Goal: Task Accomplishment & Management: Use online tool/utility

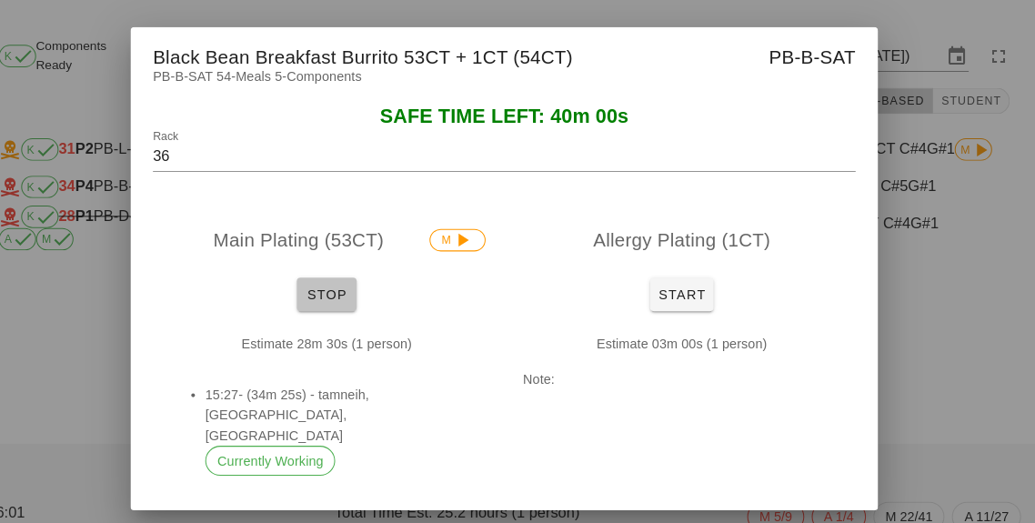
click at [318, 298] on button "Stop" at bounding box center [345, 286] width 58 height 33
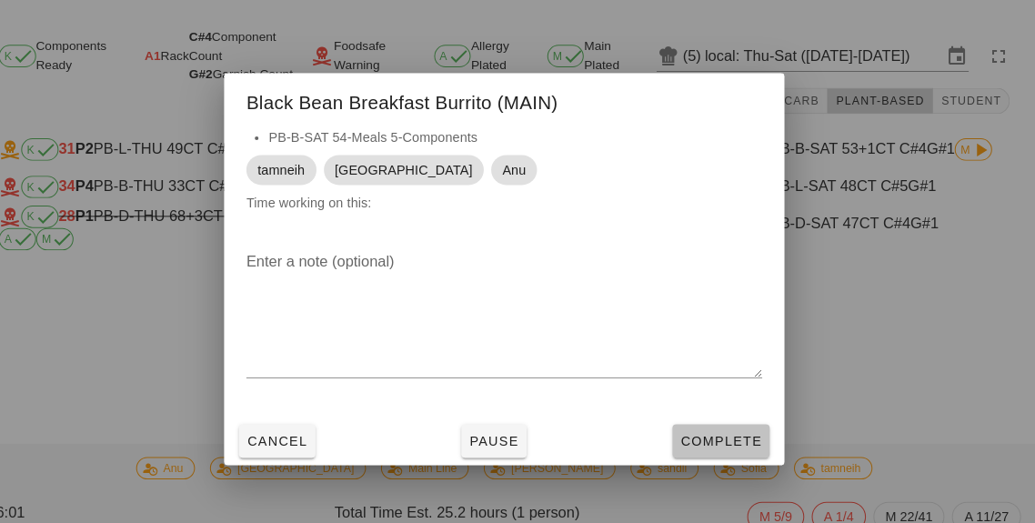
click at [749, 442] on button "Complete" at bounding box center [728, 429] width 95 height 33
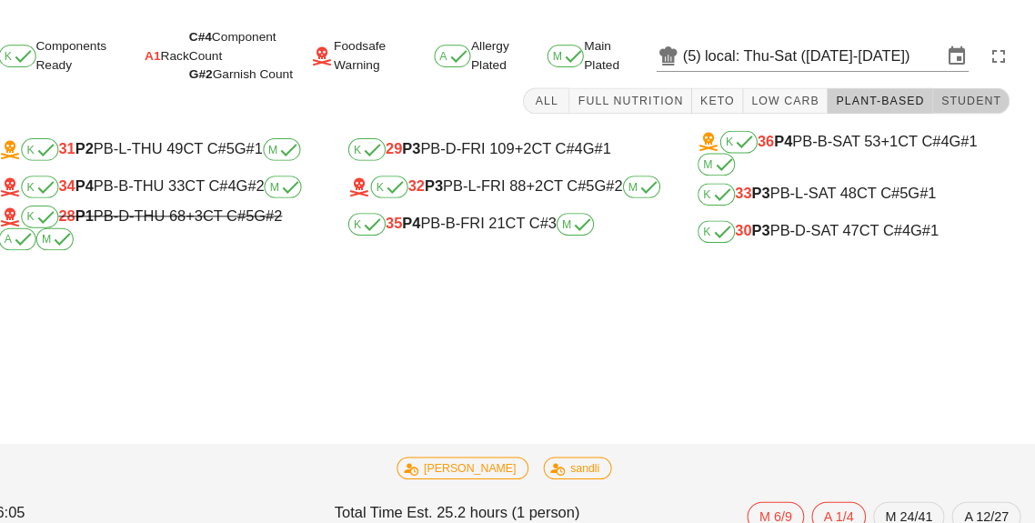
click at [971, 98] on span "Student" at bounding box center [971, 98] width 59 height 13
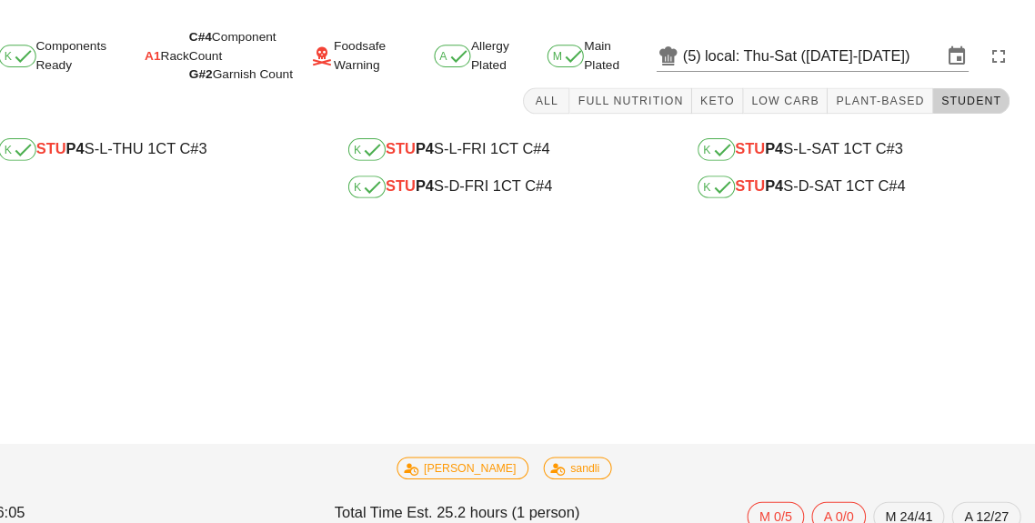
click at [519, 186] on div "K STU P4 S-D-FRI 1 CT C#4" at bounding box center [518, 182] width 304 height 22
type input "STU"
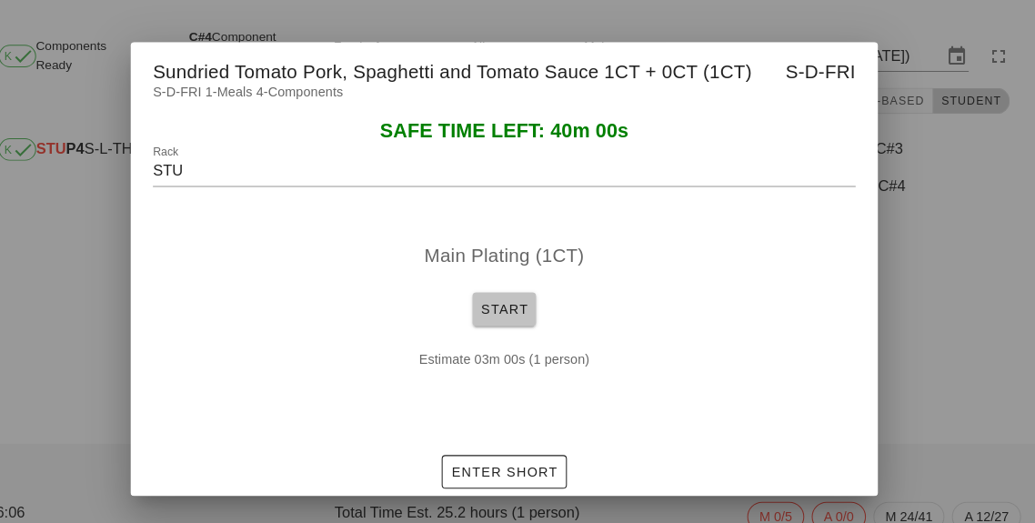
click at [539, 294] on span "Start" at bounding box center [517, 301] width 47 height 15
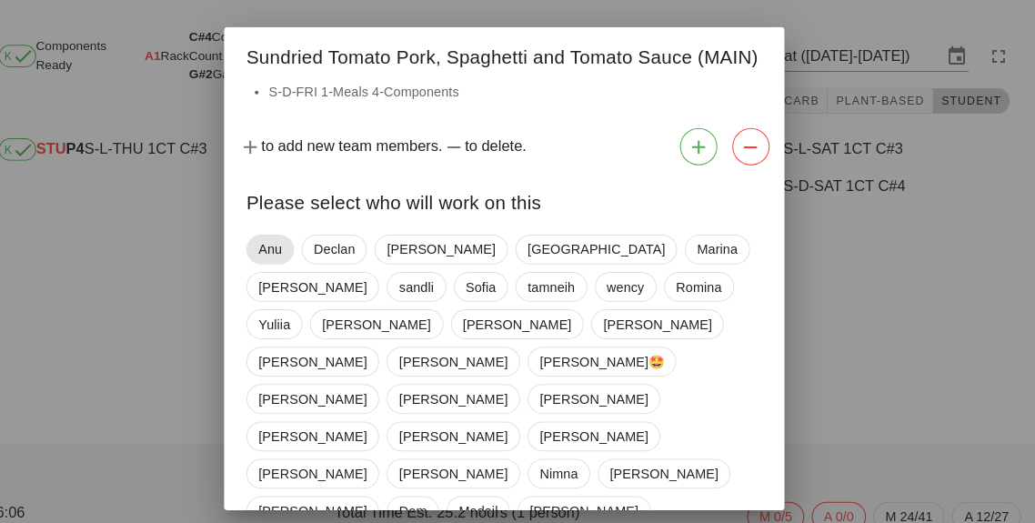
click at [271, 249] on span "Anu" at bounding box center [290, 242] width 46 height 29
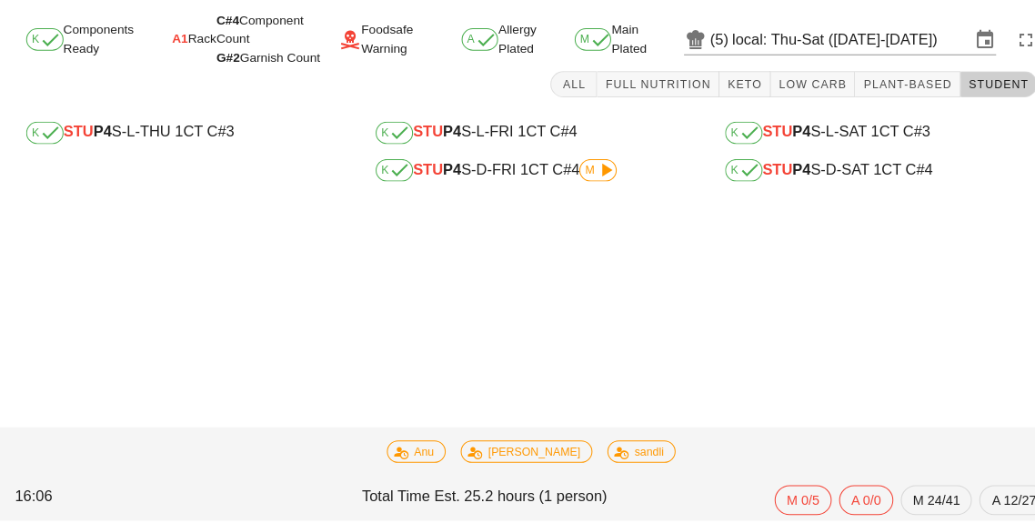
click at [762, 136] on span "STU" at bounding box center [756, 143] width 29 height 15
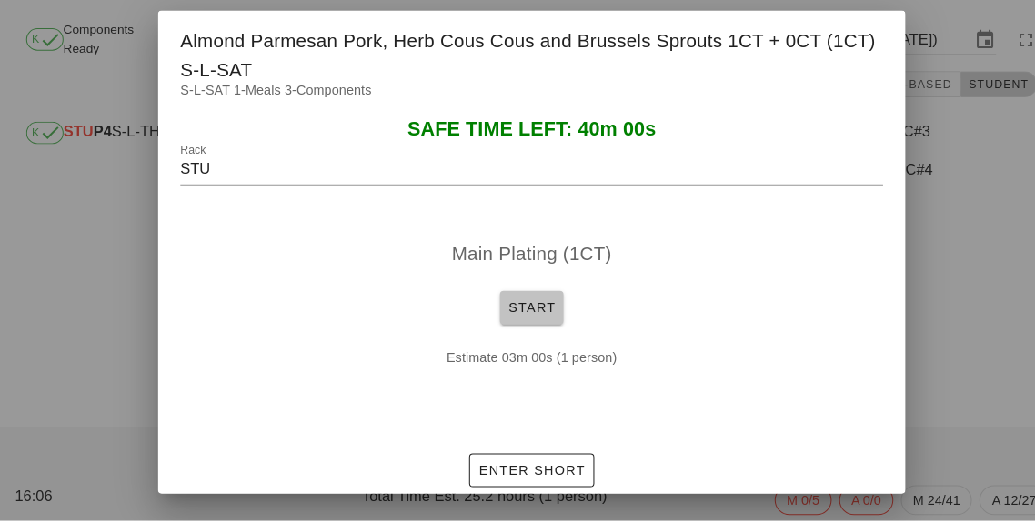
click at [519, 332] on button "Start" at bounding box center [518, 315] width 62 height 33
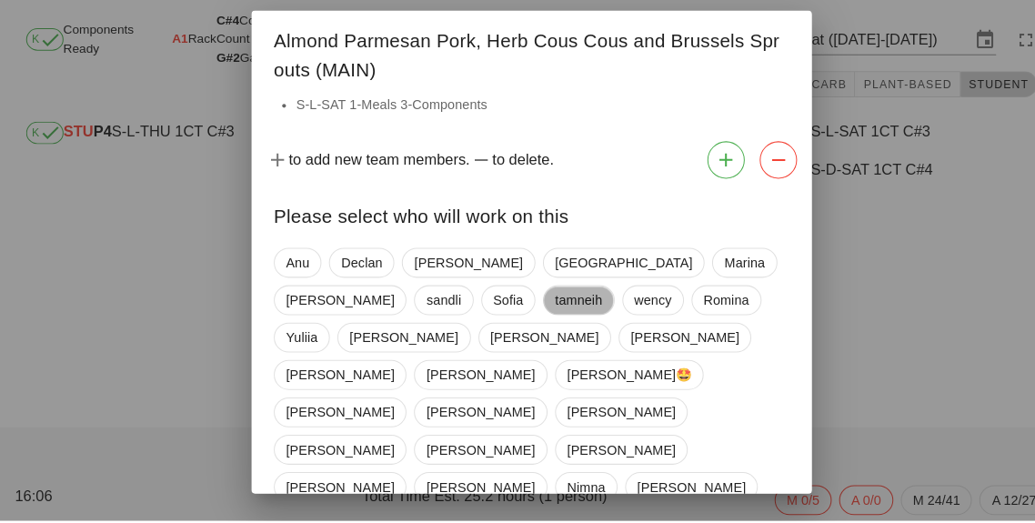
click at [540, 322] on span "tamneih" at bounding box center [563, 308] width 46 height 27
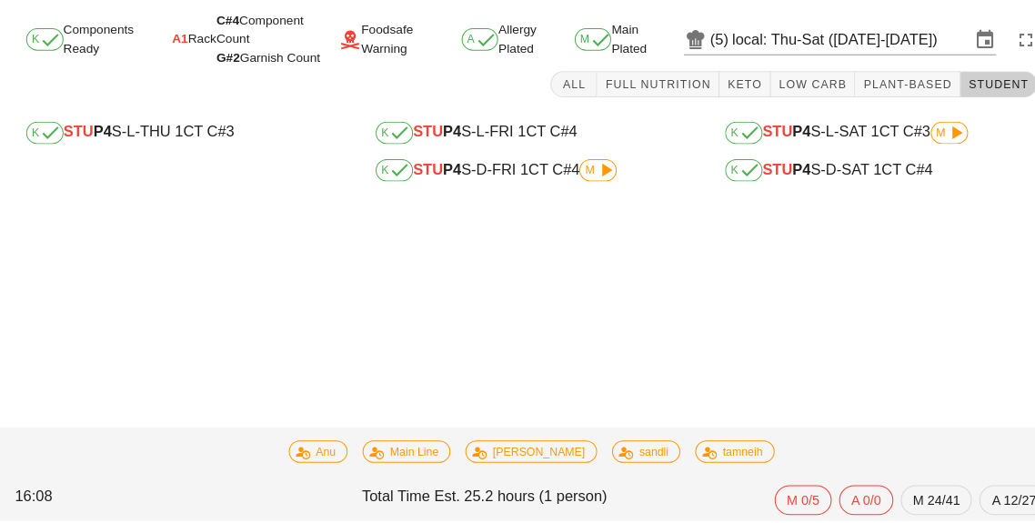
click at [917, 171] on div "K STU P4 S-D-SAT 1 CT C#4" at bounding box center [858, 182] width 304 height 22
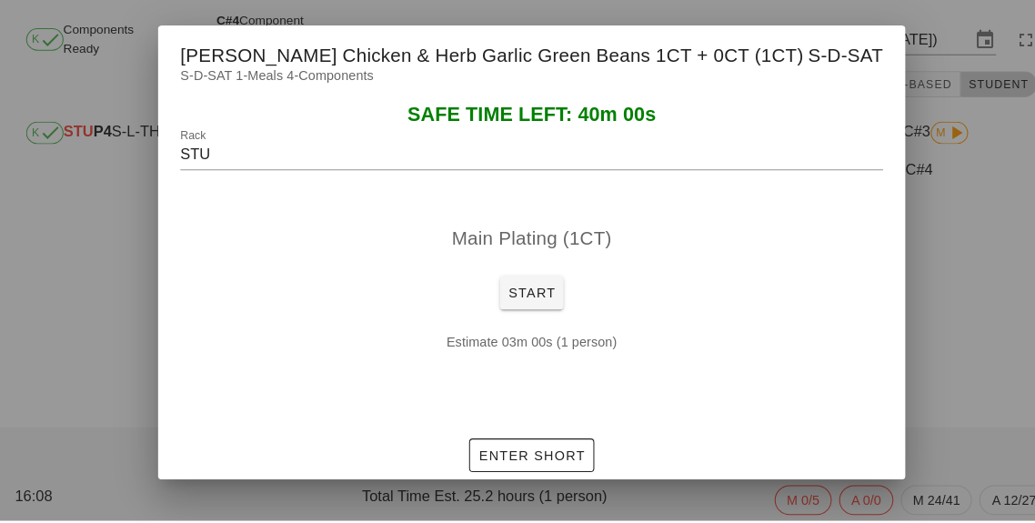
click at [955, 297] on div at bounding box center [517, 261] width 1035 height 523
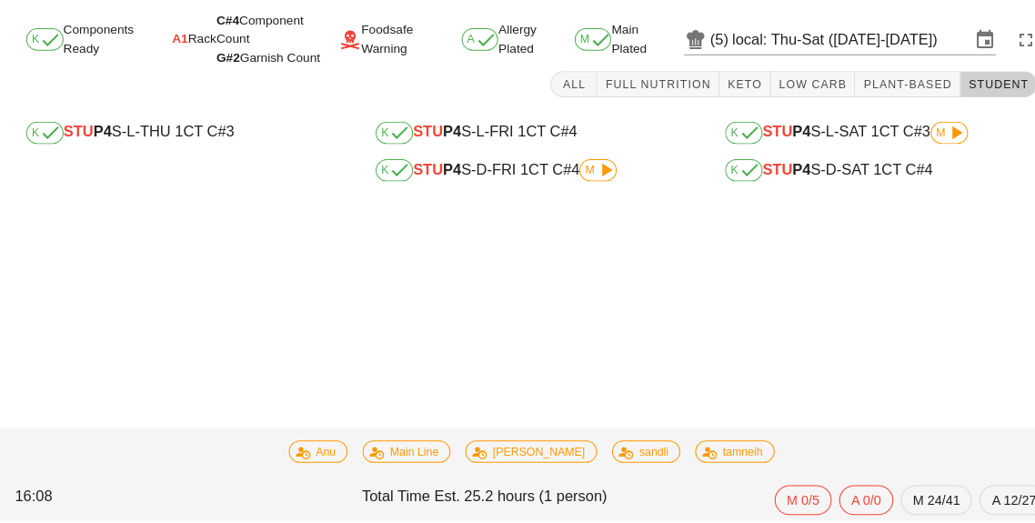
click at [938, 137] on icon at bounding box center [932, 146] width 22 height 22
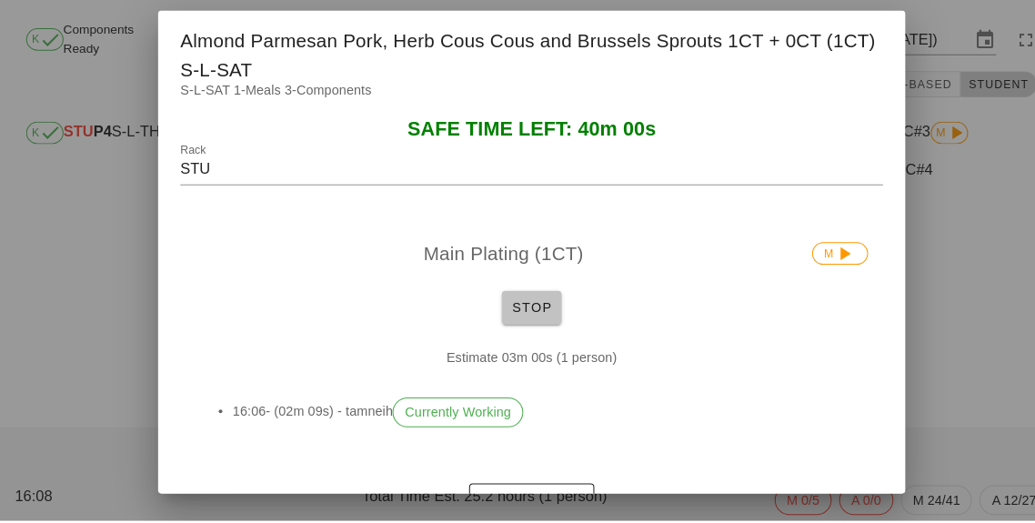
click at [529, 332] on button "Stop" at bounding box center [517, 315] width 58 height 33
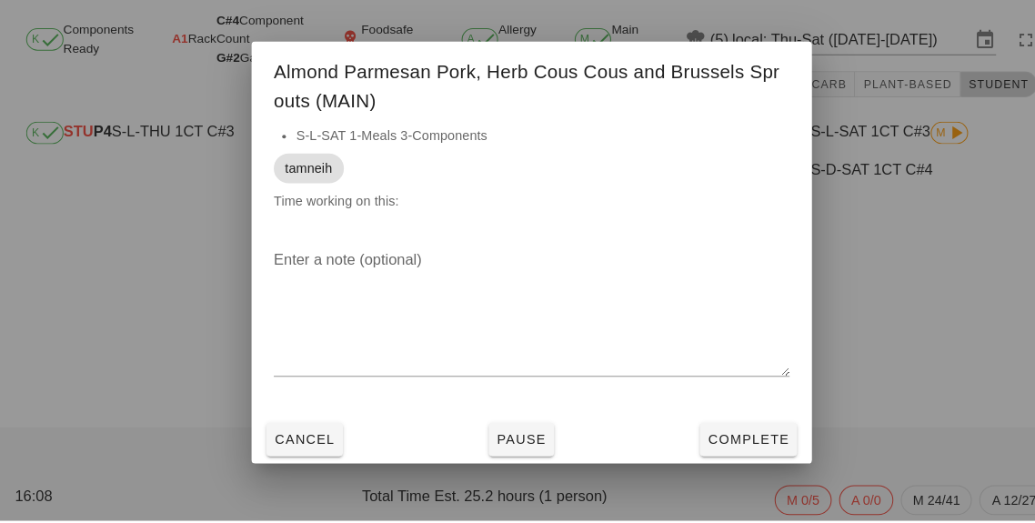
click at [732, 468] on div "Cancel Pause Complete" at bounding box center [518, 443] width 546 height 47
click at [757, 460] on button "Complete" at bounding box center [728, 444] width 95 height 33
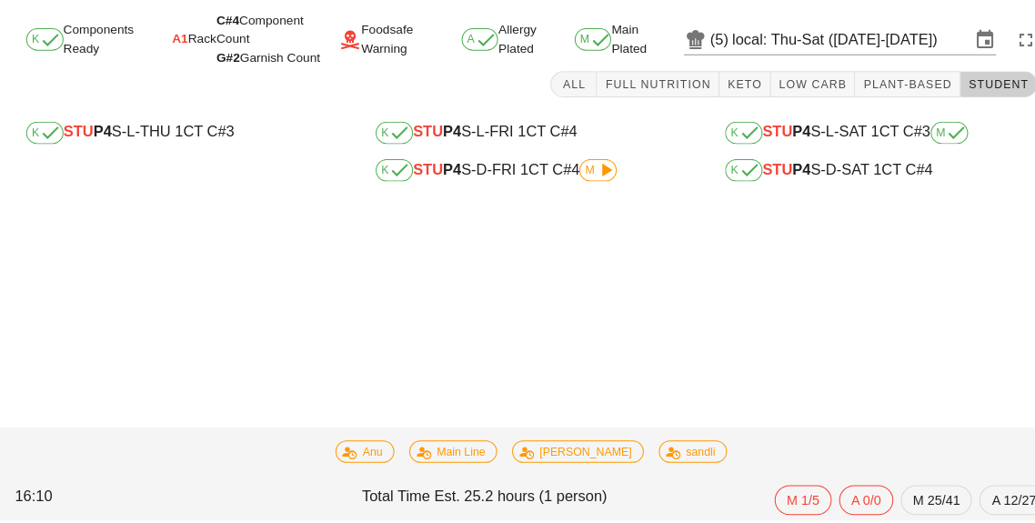
click at [789, 177] on b "P4" at bounding box center [780, 180] width 18 height 15
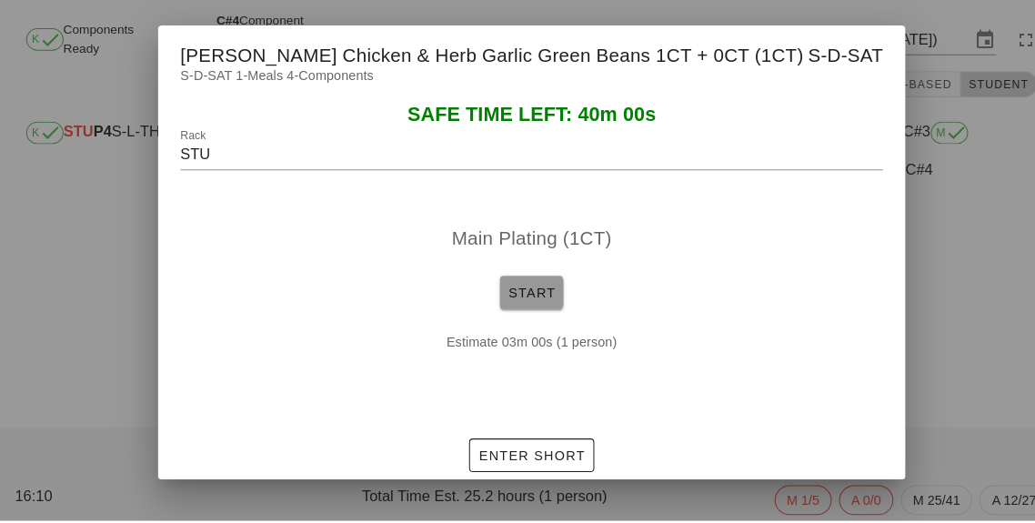
click at [517, 308] on span "Start" at bounding box center [517, 301] width 47 height 15
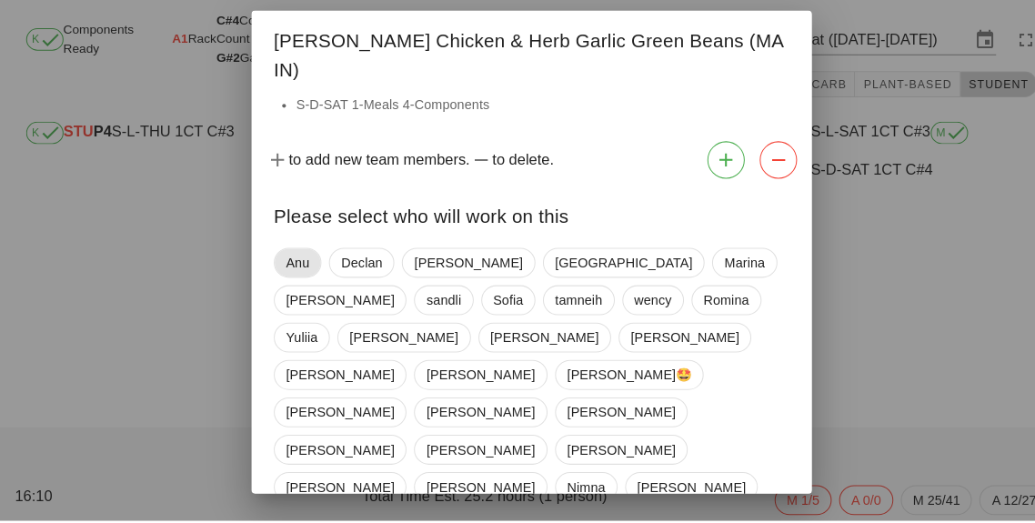
click at [274, 268] on span "Anu" at bounding box center [290, 271] width 46 height 29
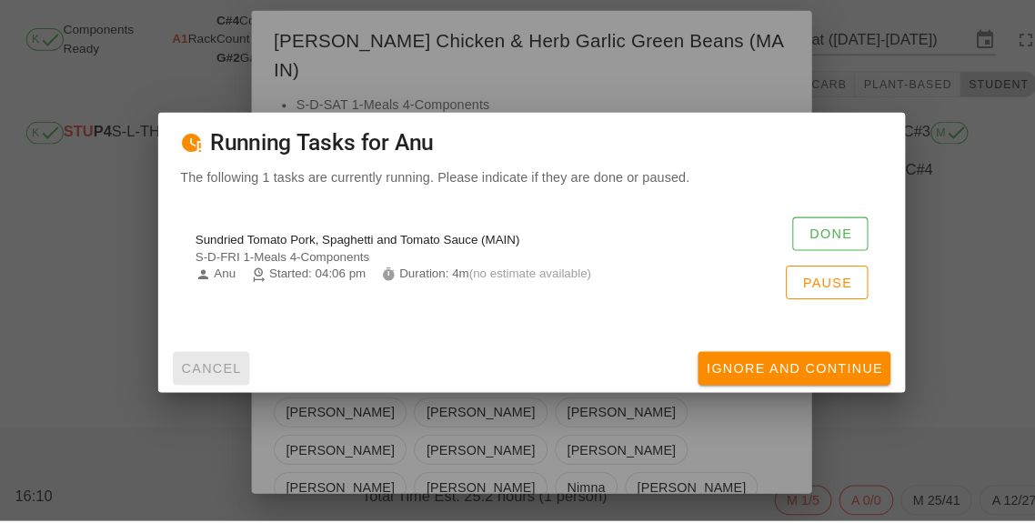
click at [189, 382] on span "Cancel" at bounding box center [206, 374] width 60 height 15
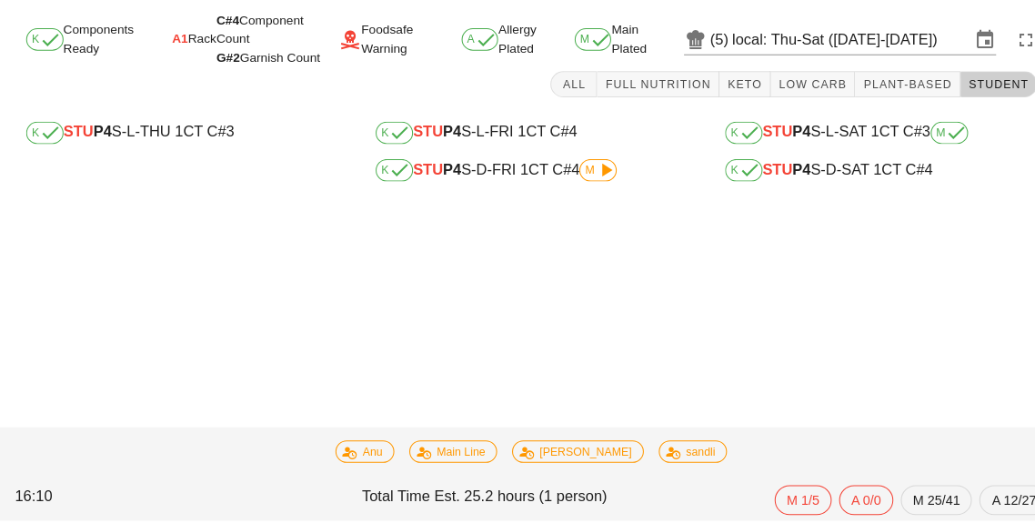
click at [489, 155] on div "K STU P4 S-L-FRI 1 CT C#4" at bounding box center [518, 146] width 304 height 22
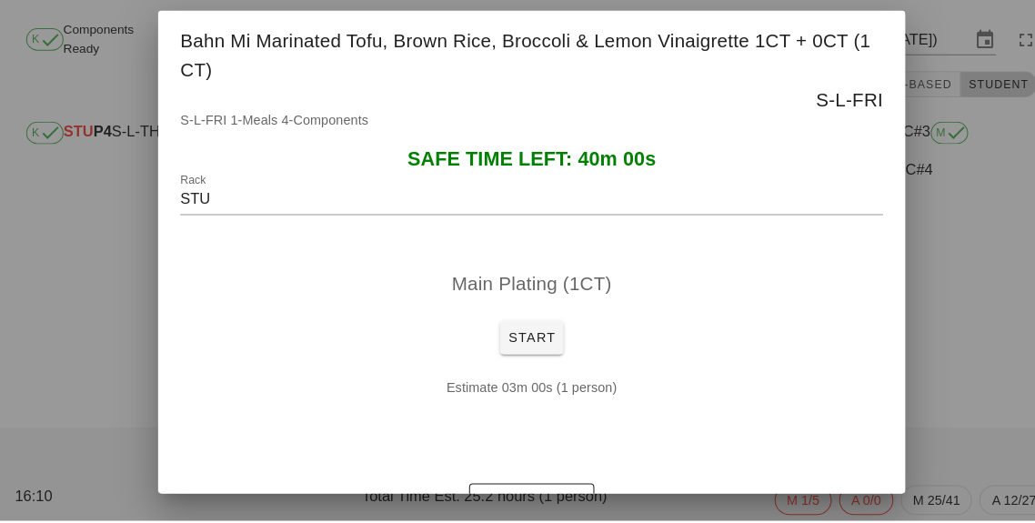
click at [973, 387] on div at bounding box center [517, 261] width 1035 height 523
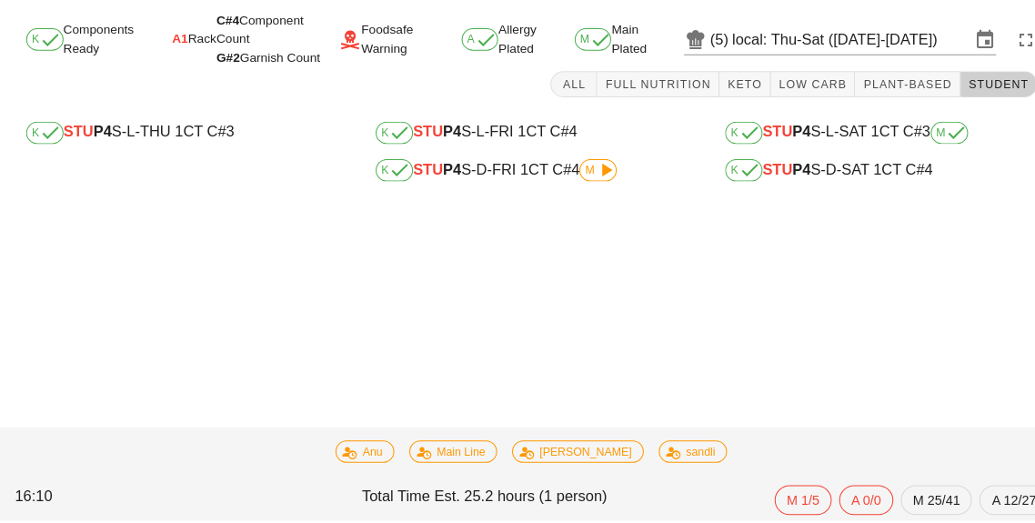
click at [599, 189] on icon at bounding box center [590, 182] width 22 height 22
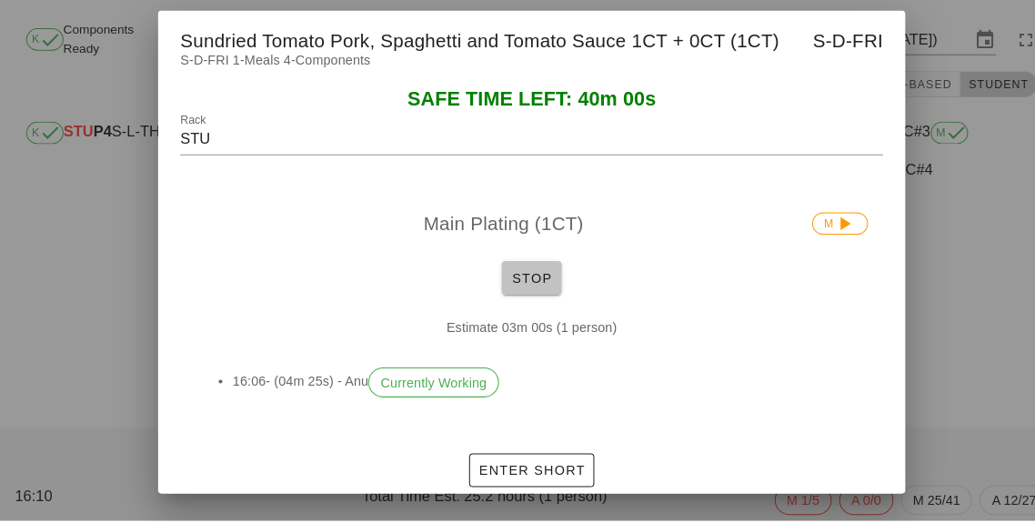
click at [524, 294] on span "Stop" at bounding box center [518, 286] width 44 height 15
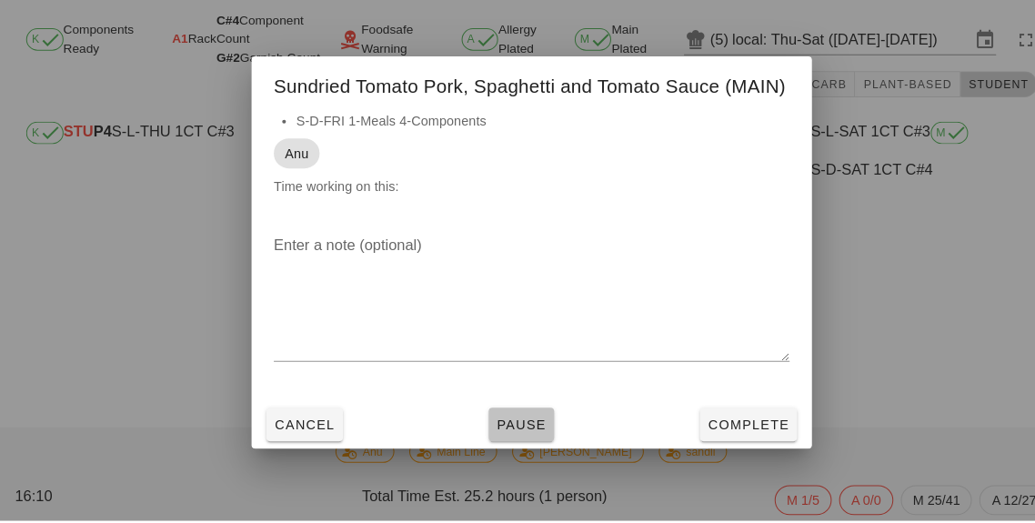
click at [512, 446] on button "Pause" at bounding box center [508, 429] width 64 height 33
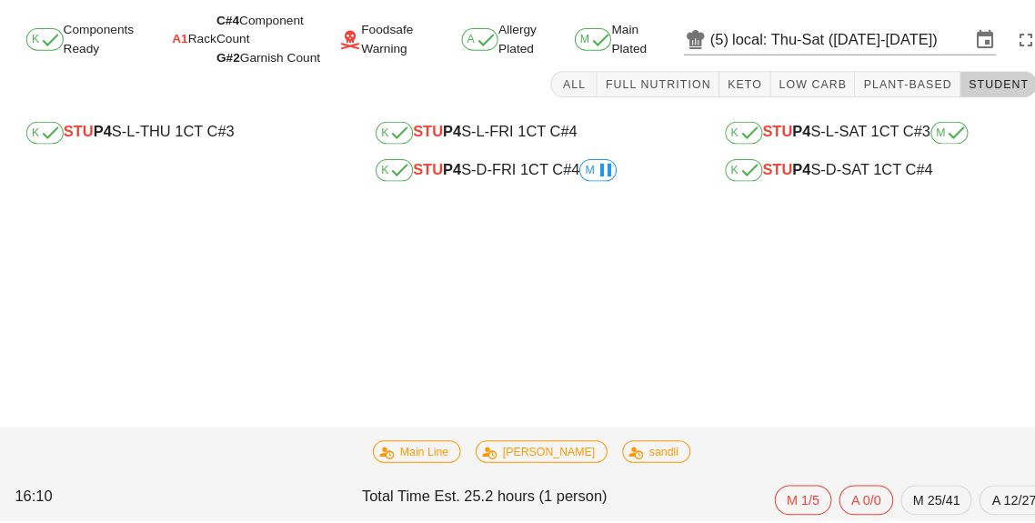
click at [896, 211] on div "K Components Ready A1 Rack C#4 Component Count G#2 Garnish Count Foodsafe Warni…" at bounding box center [517, 120] width 1035 height 196
click at [861, 199] on div "K STU P4 S-D-SAT 1 CT C#4" at bounding box center [857, 182] width 333 height 36
click at [740, 188] on span "K" at bounding box center [724, 182] width 36 height 22
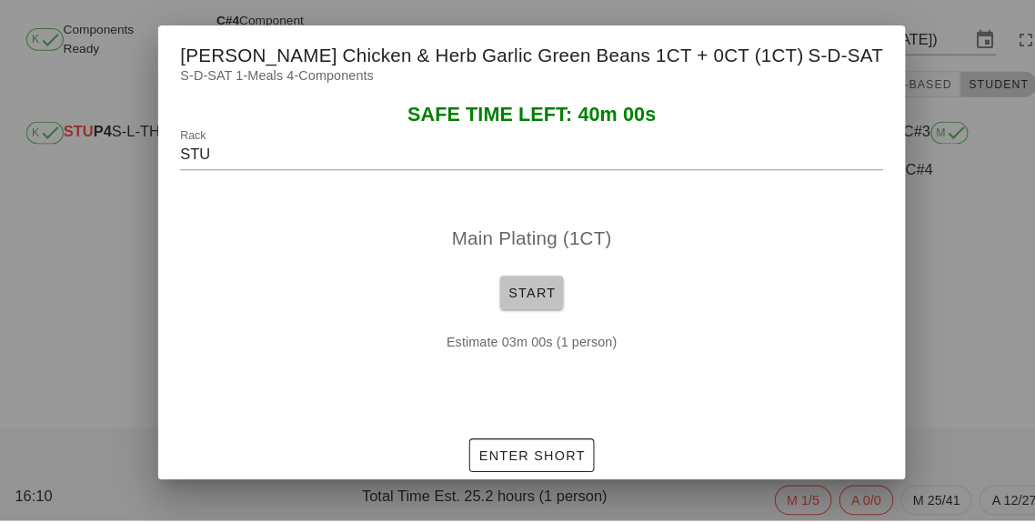
click at [516, 308] on span "Start" at bounding box center [517, 301] width 47 height 15
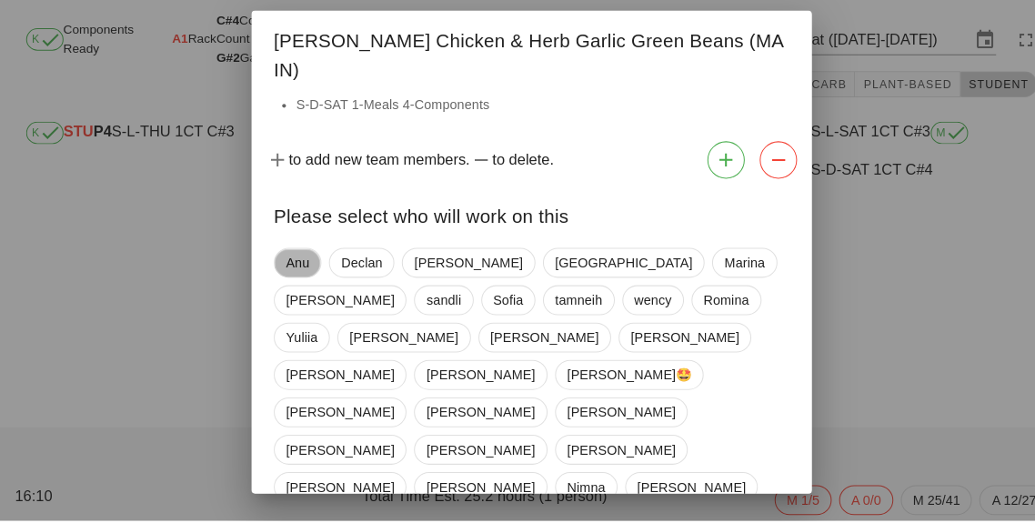
click at [277, 261] on span "Anu" at bounding box center [290, 271] width 46 height 29
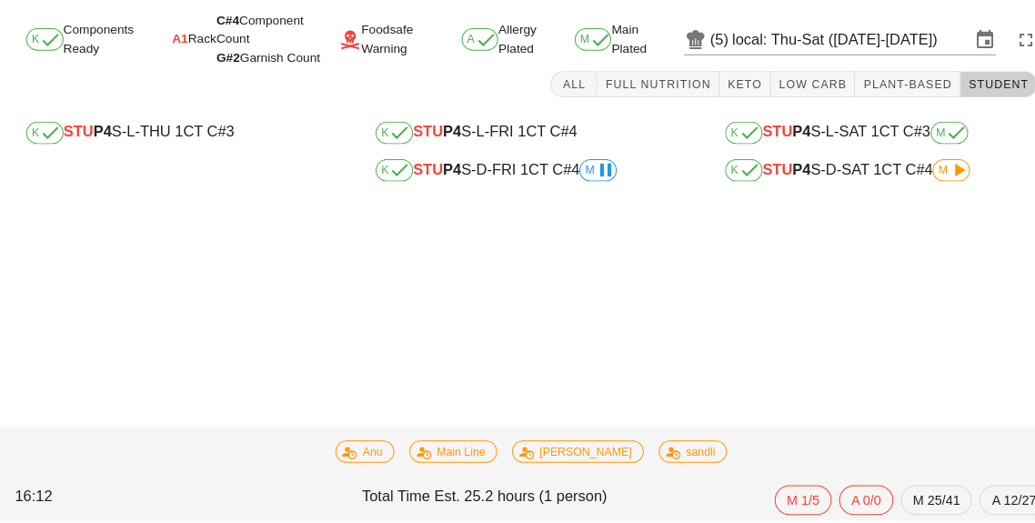
click at [817, 146] on div "K STU P4 S-L-SAT 1 CT C#3 M" at bounding box center [858, 146] width 304 height 22
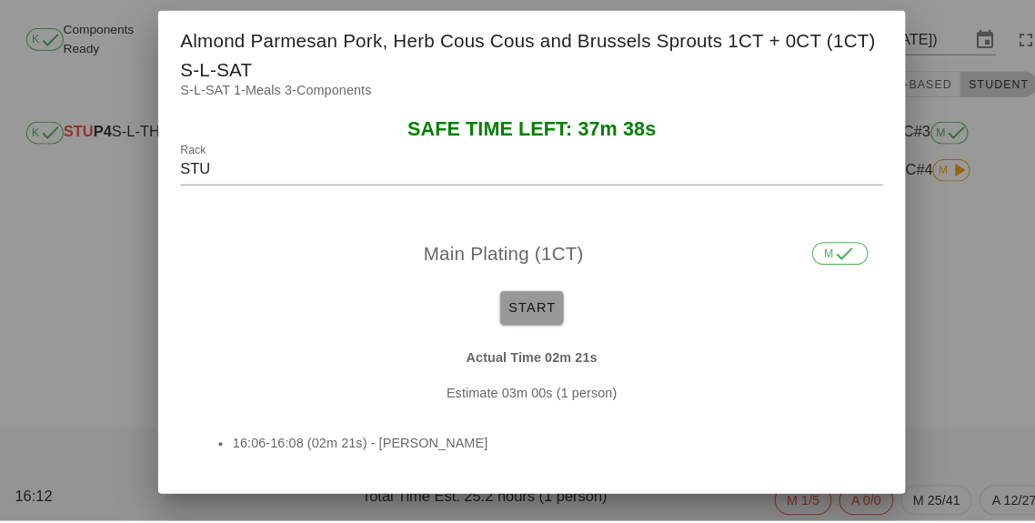
click at [519, 324] on button "Start" at bounding box center [518, 315] width 62 height 33
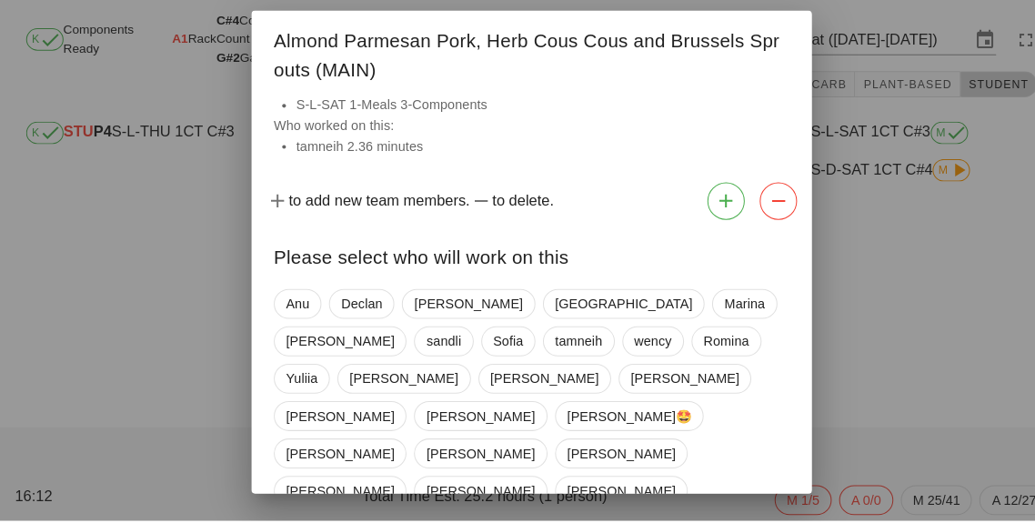
click at [916, 438] on div at bounding box center [517, 261] width 1035 height 523
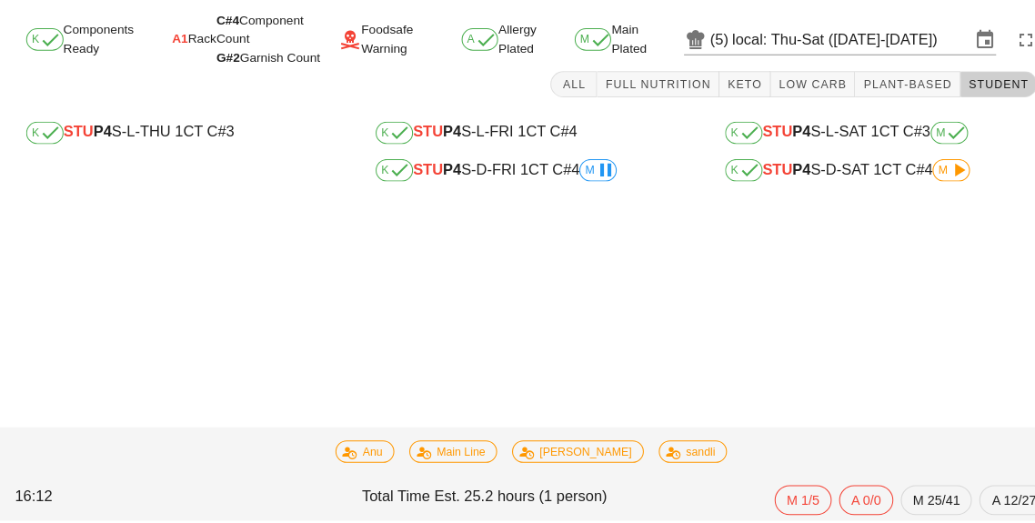
click at [871, 160] on div "K STU P4 S-L-SAT 1 CT C#3 M" at bounding box center [857, 145] width 333 height 36
click at [919, 171] on div "K STU P4 S-D-SAT 1 CT C#4 M" at bounding box center [858, 182] width 304 height 22
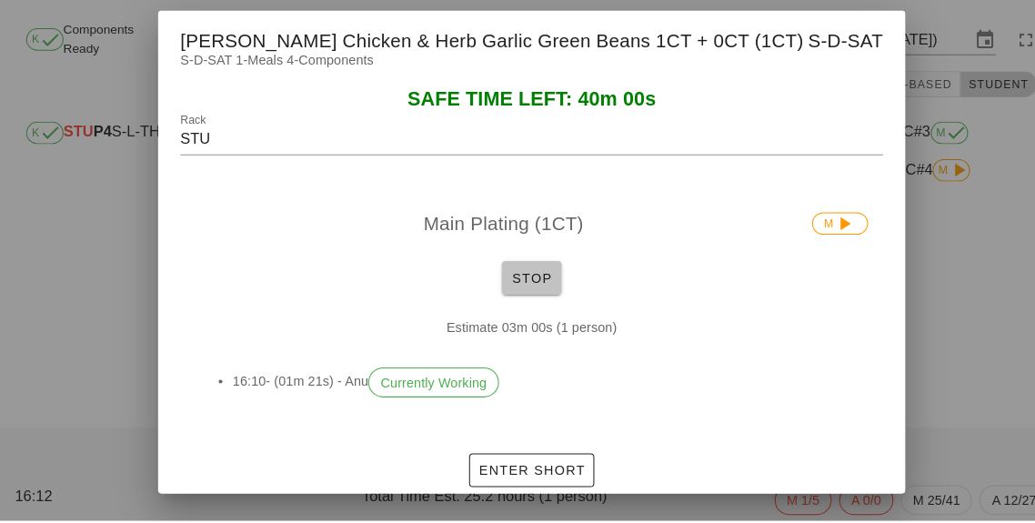
click at [515, 303] on button "Stop" at bounding box center [517, 286] width 58 height 33
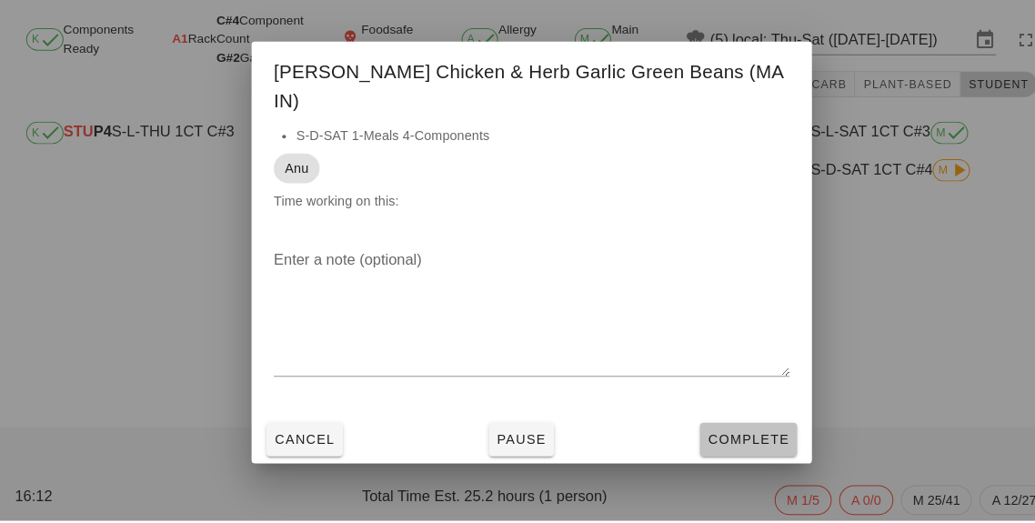
click at [737, 451] on span "Complete" at bounding box center [729, 444] width 80 height 15
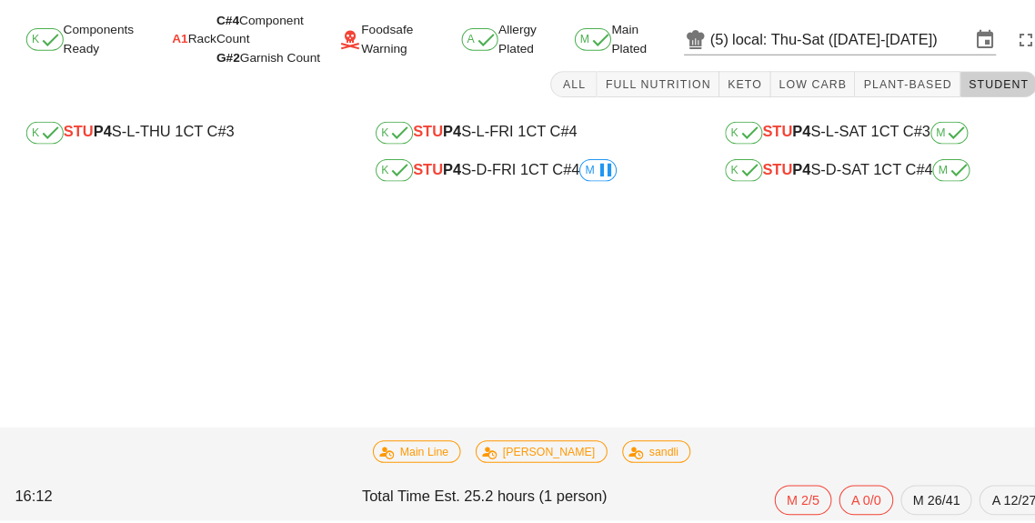
click at [457, 136] on div "K STU P4 S-L-FRI 1 CT C#4" at bounding box center [518, 146] width 304 height 22
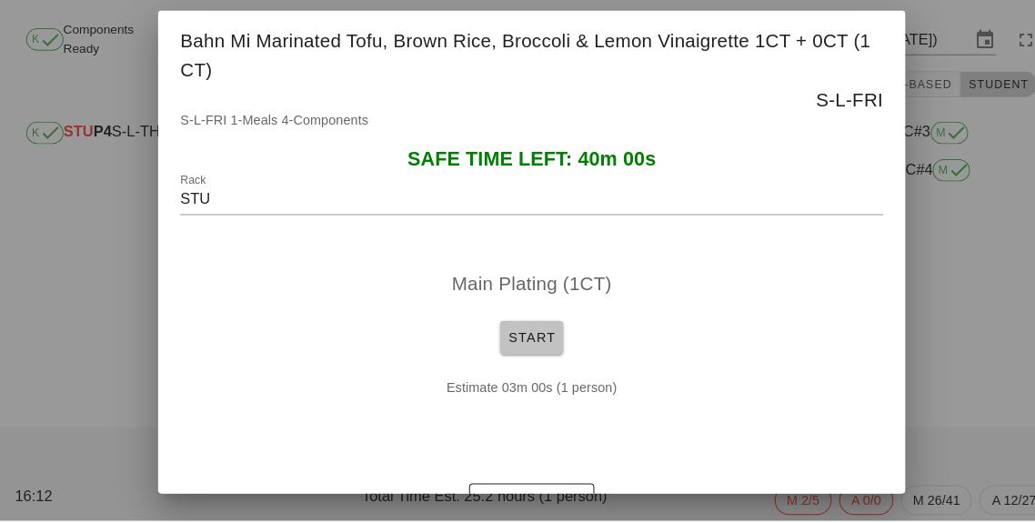
click at [524, 352] on span "Start" at bounding box center [517, 344] width 47 height 15
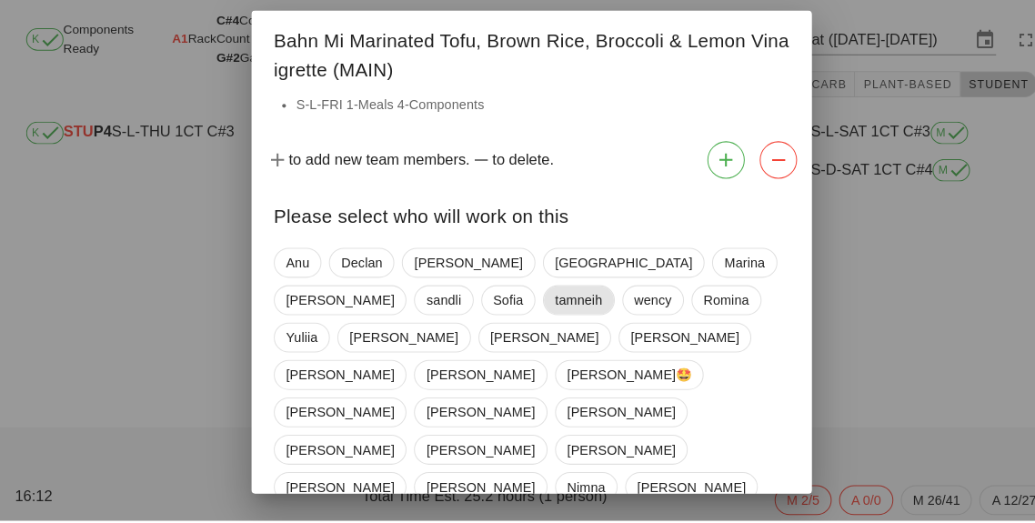
click at [540, 309] on span "tamneih" at bounding box center [563, 308] width 46 height 27
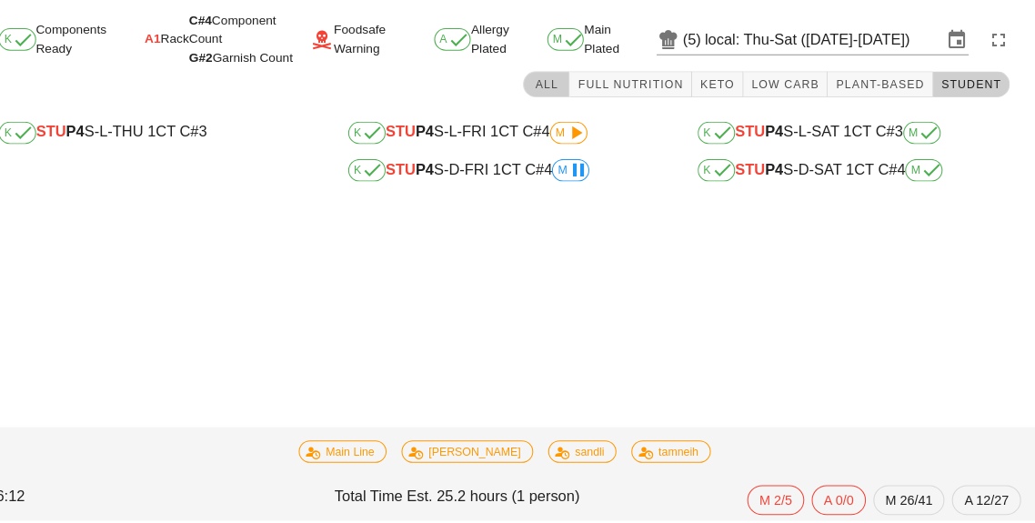
click at [558, 103] on button "All" at bounding box center [558, 98] width 45 height 25
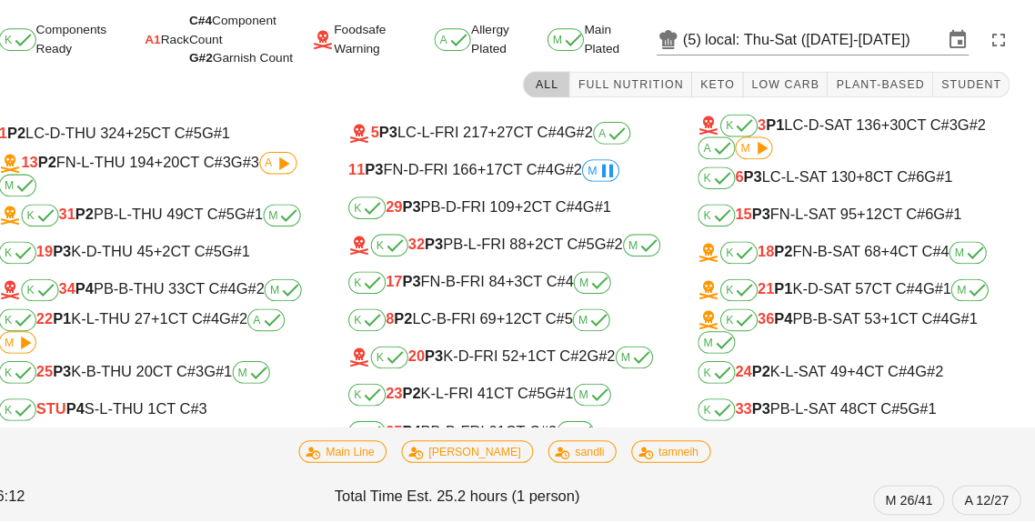
click at [796, 54] on input "local: Thu-Sat ([DATE]-[DATE])" at bounding box center [828, 54] width 231 height 29
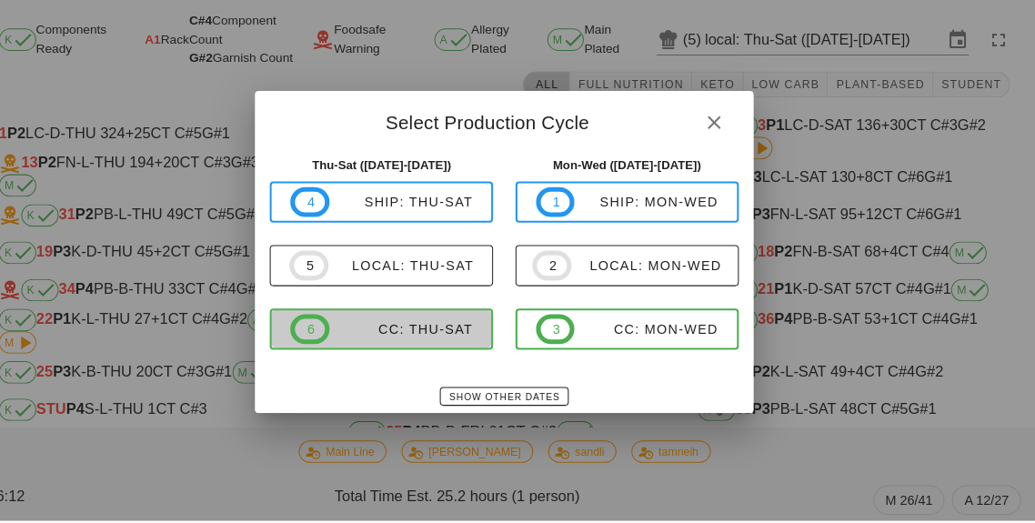
click at [437, 357] on button "6 CC: Thu-Sat" at bounding box center [397, 337] width 217 height 40
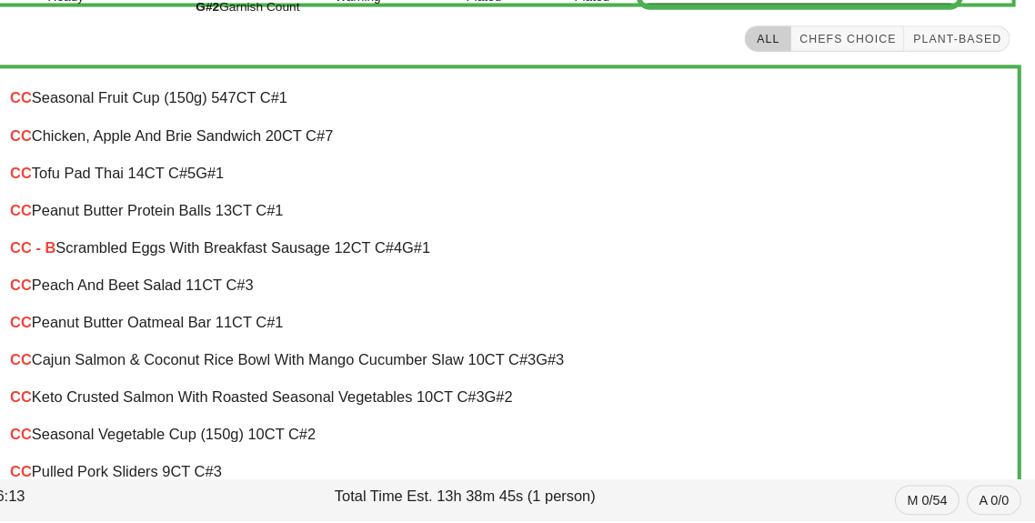
scroll to position [63, 0]
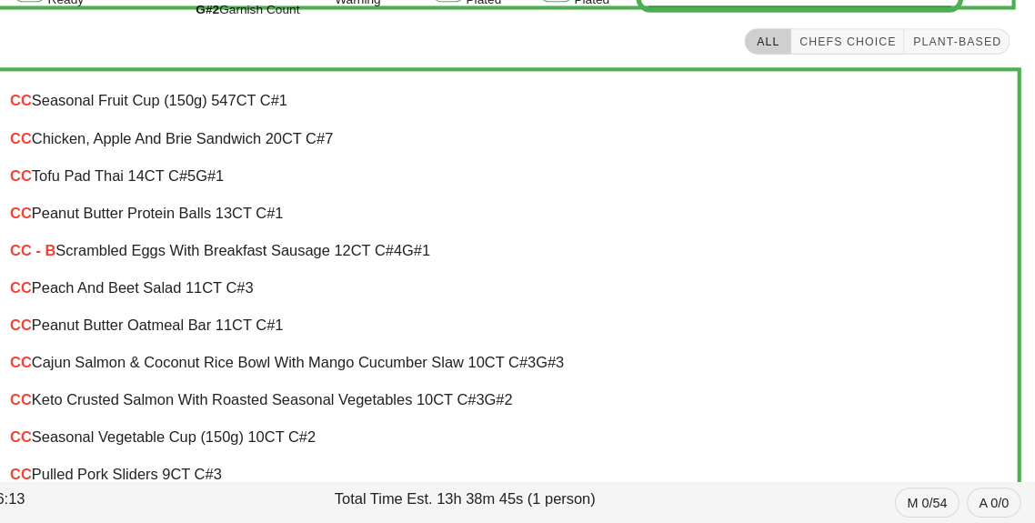
click at [370, 276] on div "CC Peach and Beet Salad 11 CT C#3" at bounding box center [518, 294] width 992 height 36
click at [354, 277] on div "CC Peach and Beet Salad 11 CT C#3" at bounding box center [518, 294] width 992 height 36
click at [108, 262] on div "CC - B Scrambled Eggs with Breakfast Sausage 12 CT C#4 G#1" at bounding box center [517, 257] width 962 height 16
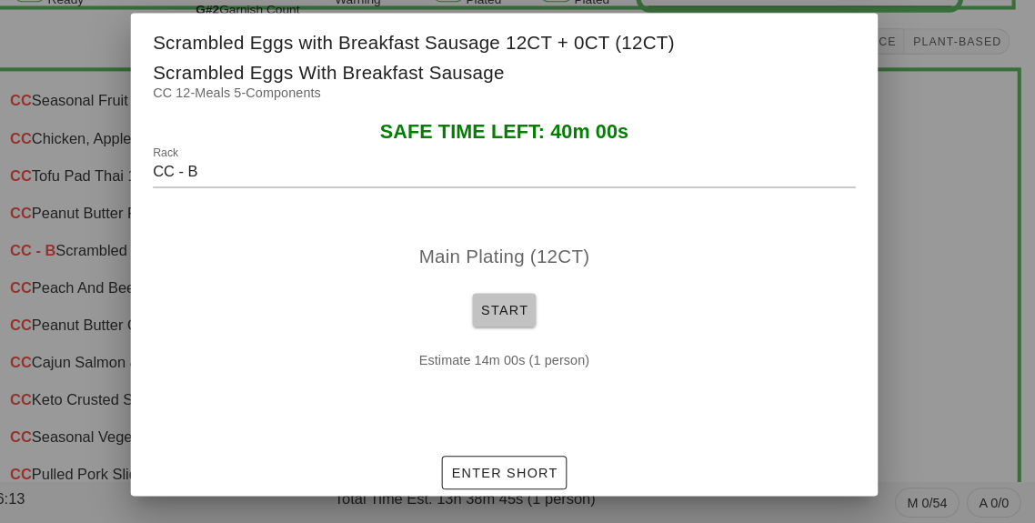
click at [531, 332] on button "Start" at bounding box center [518, 315] width 62 height 33
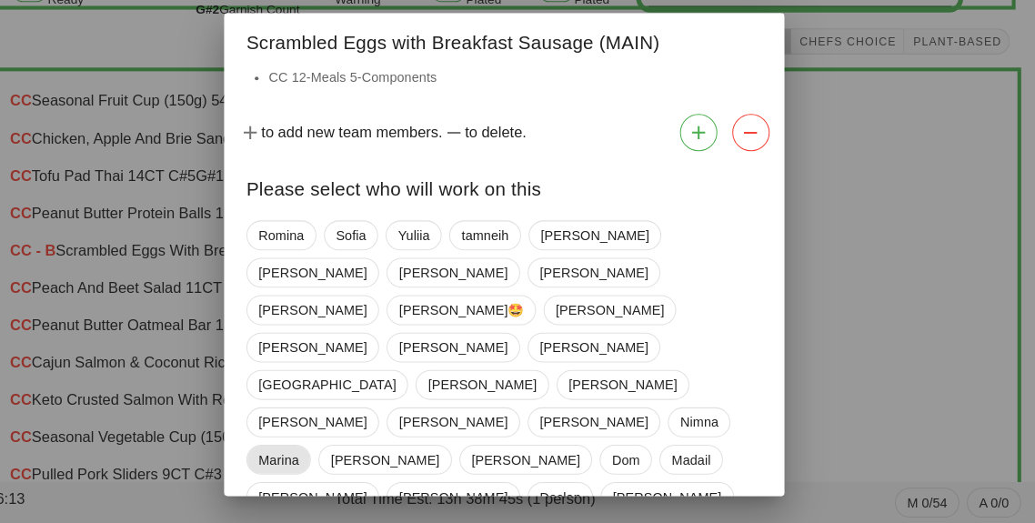
click at [287, 448] on span "Marina" at bounding box center [297, 461] width 39 height 27
click at [305, 447] on span "Marina" at bounding box center [296, 461] width 39 height 29
click at [298, 375] on span "[GEOGRAPHIC_DATA]" at bounding box center [345, 388] width 134 height 27
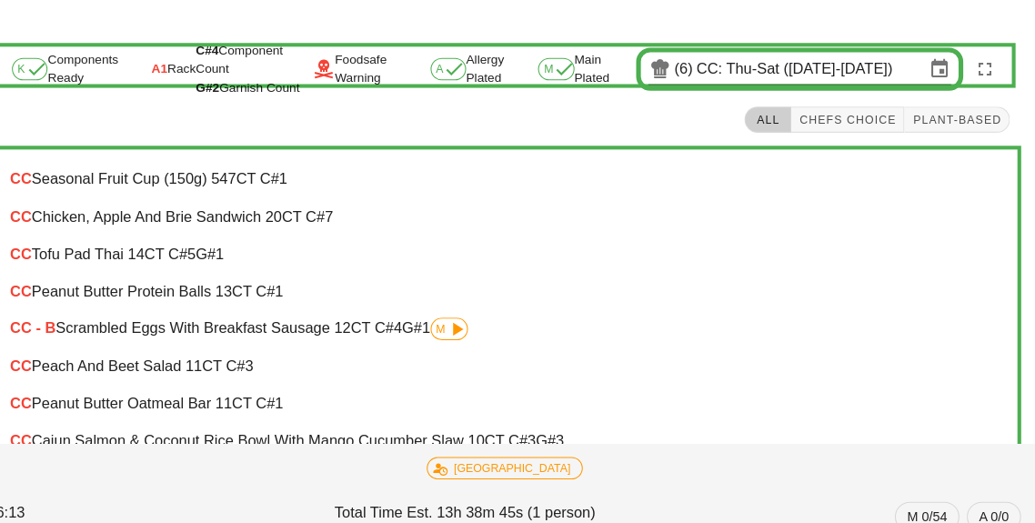
click at [910, 65] on input "CC: Thu-Sat ([DATE]-[DATE])" at bounding box center [816, 67] width 222 height 29
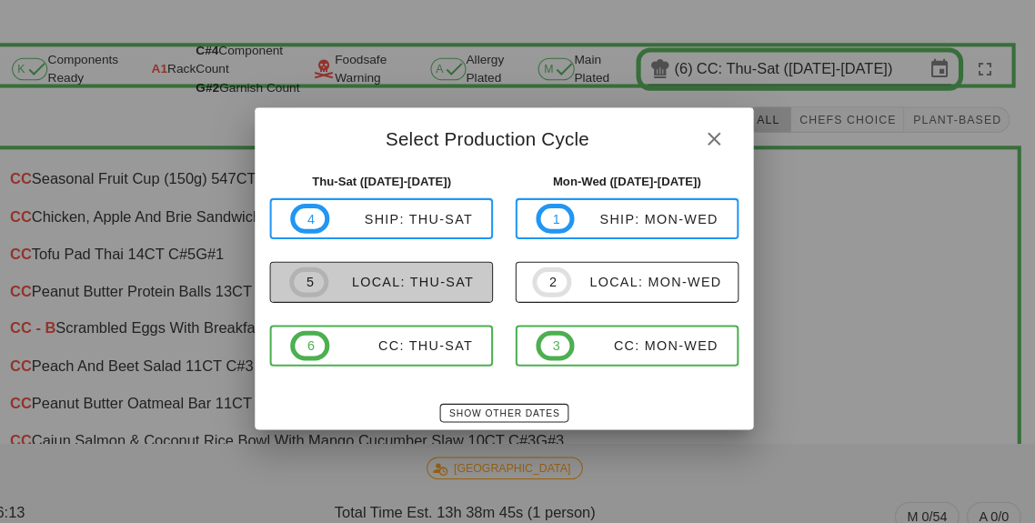
click at [433, 280] on div "local: Thu-Sat" at bounding box center [418, 274] width 142 height 15
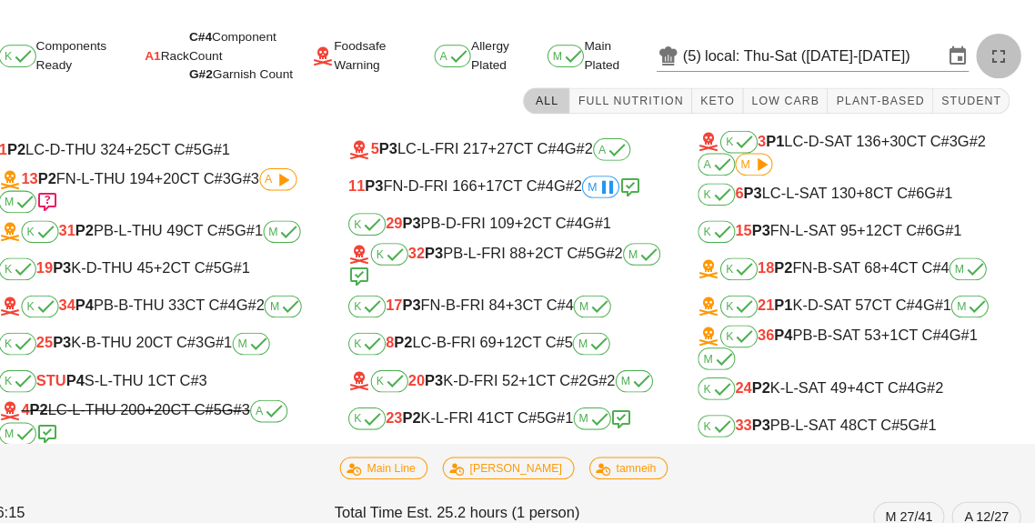
click at [1002, 64] on icon "button" at bounding box center [999, 55] width 22 height 22
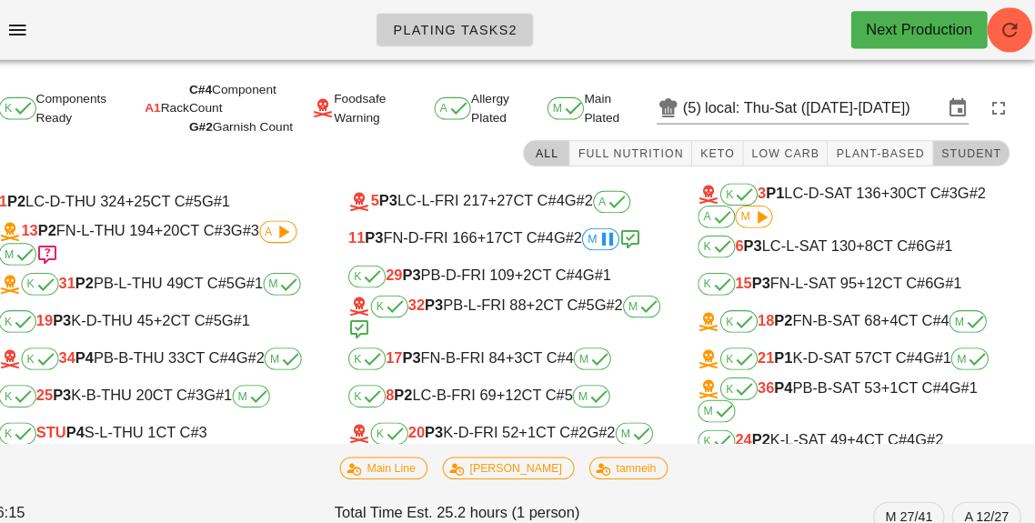
click at [966, 138] on button "Student" at bounding box center [972, 148] width 75 height 25
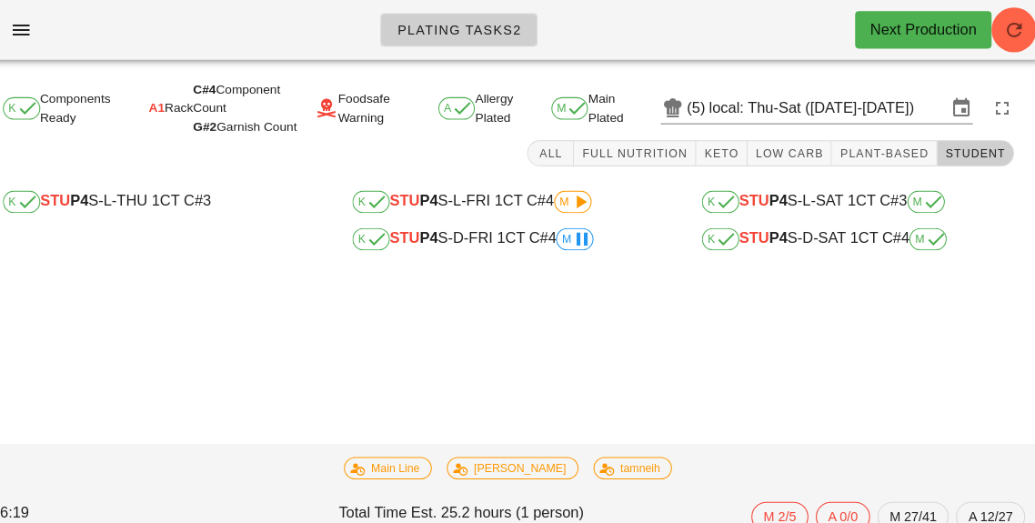
scroll to position [5, 0]
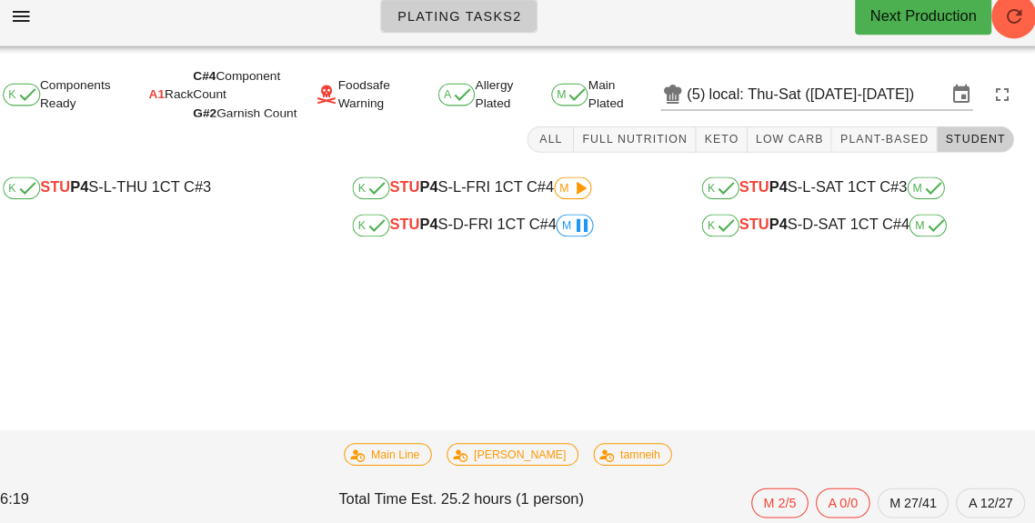
click at [156, 158] on div "All Full Nutrition Keto Low Carb Plant-Based Student" at bounding box center [517, 149] width 1013 height 44
click at [159, 186] on div "K STU P4 S-L-THU 1 CT C#3" at bounding box center [177, 197] width 304 height 22
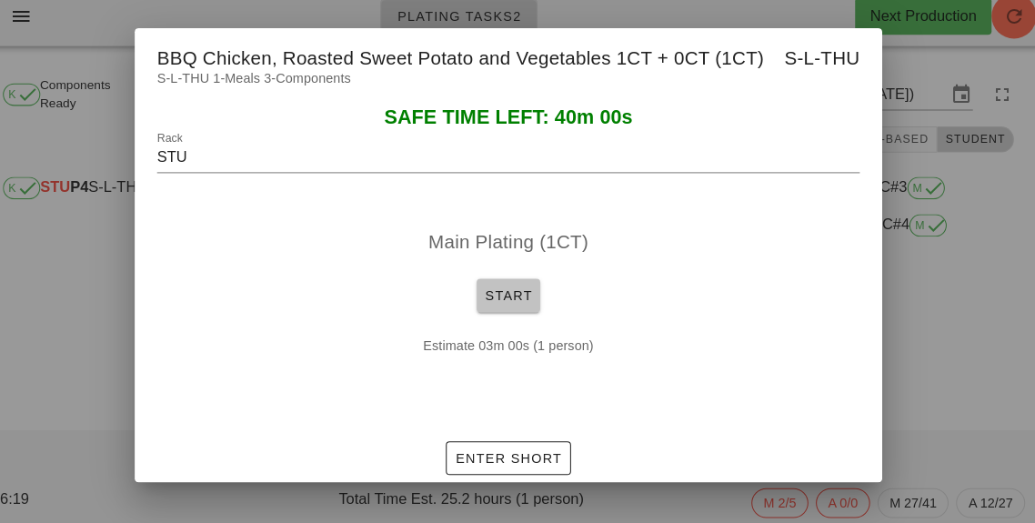
click at [495, 306] on span "Start" at bounding box center [517, 301] width 47 height 15
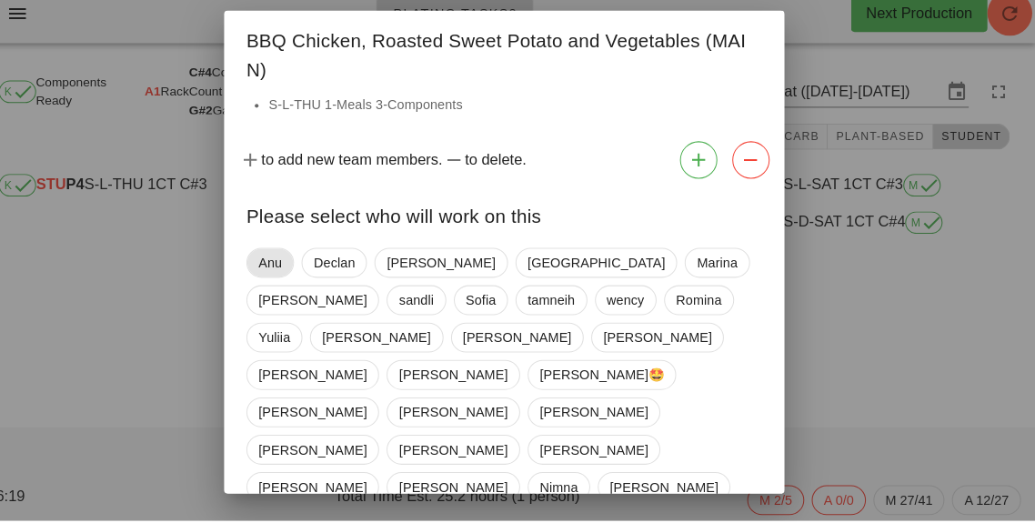
click at [294, 269] on span "Anu" at bounding box center [289, 271] width 23 height 27
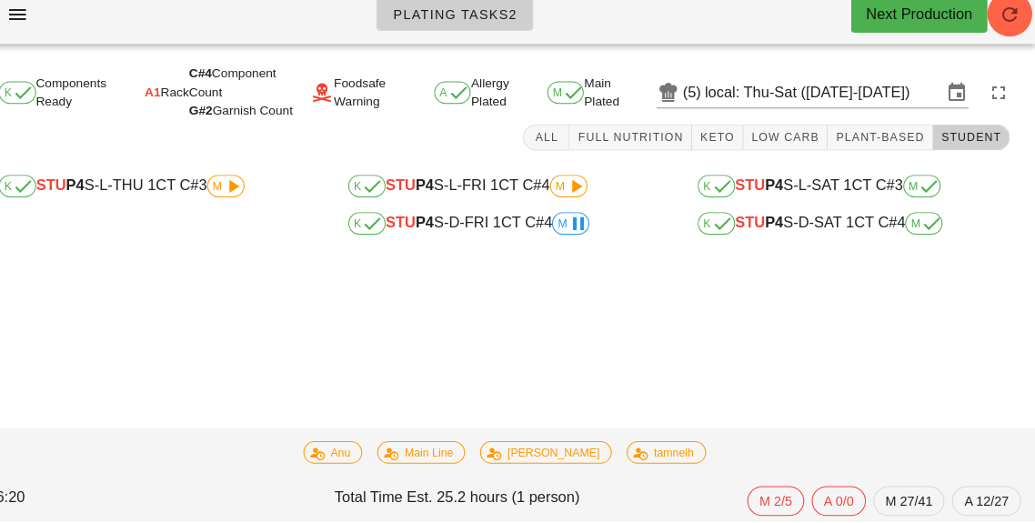
click at [137, 206] on div "K STU P4 S-L-THU 1 CT C#3 M" at bounding box center [177, 197] width 304 height 22
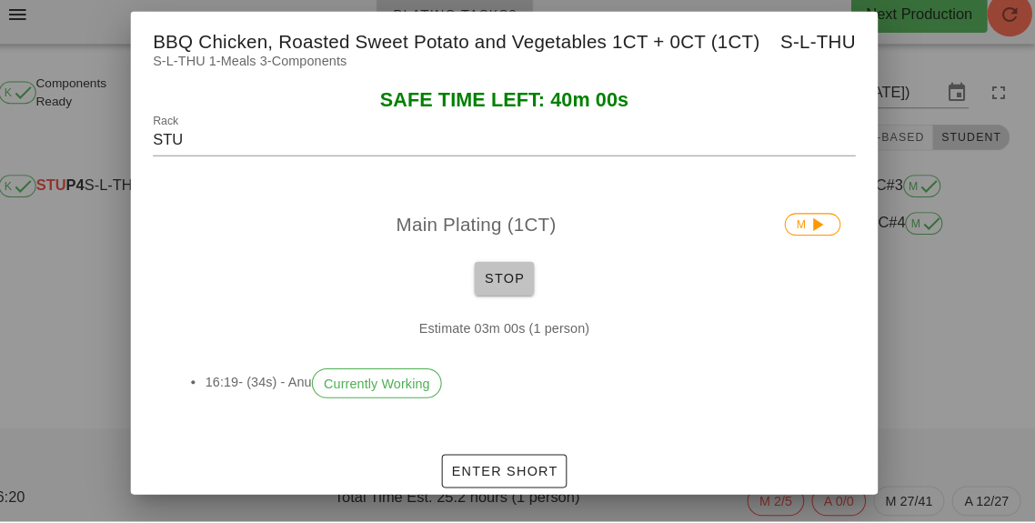
click at [506, 294] on span "Stop" at bounding box center [518, 286] width 44 height 15
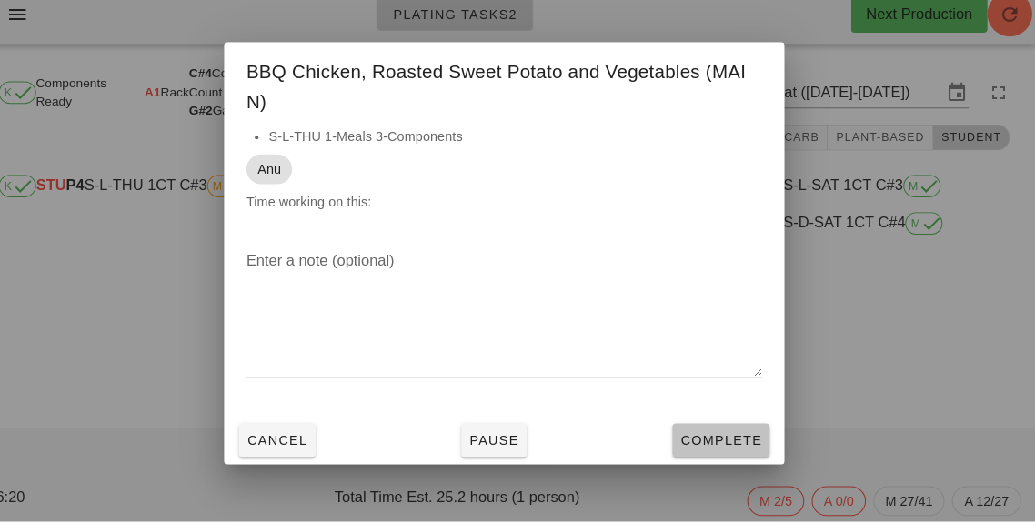
click at [727, 460] on button "Complete" at bounding box center [728, 444] width 95 height 33
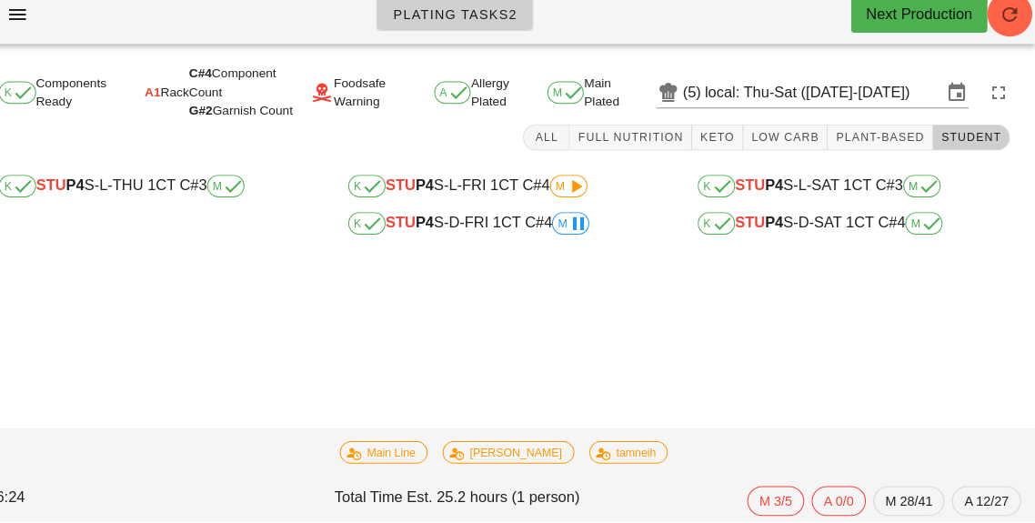
click at [586, 223] on icon at bounding box center [590, 233] width 22 height 22
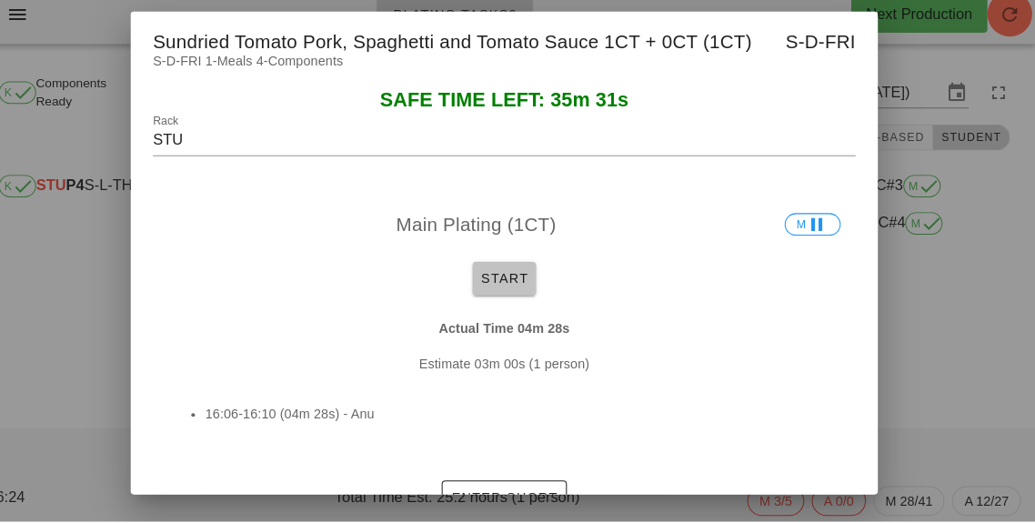
click at [508, 294] on span "Start" at bounding box center [517, 286] width 47 height 15
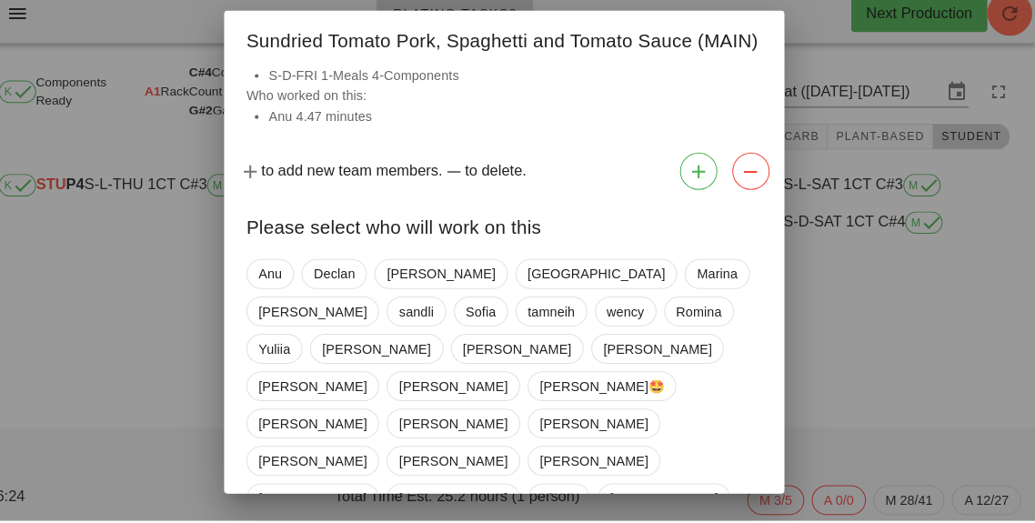
click at [893, 438] on div at bounding box center [517, 261] width 1035 height 523
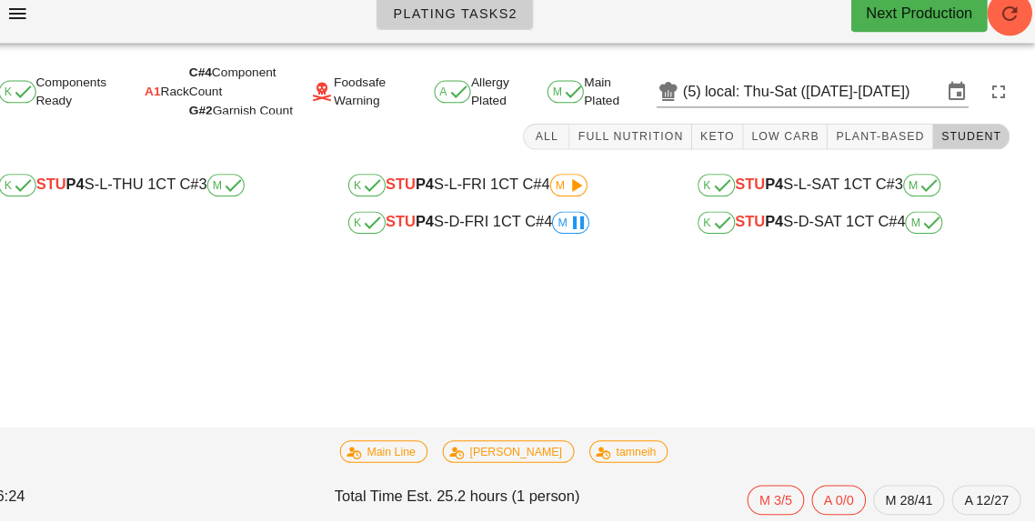
click at [565, 197] on span "M" at bounding box center [580, 197] width 36 height 22
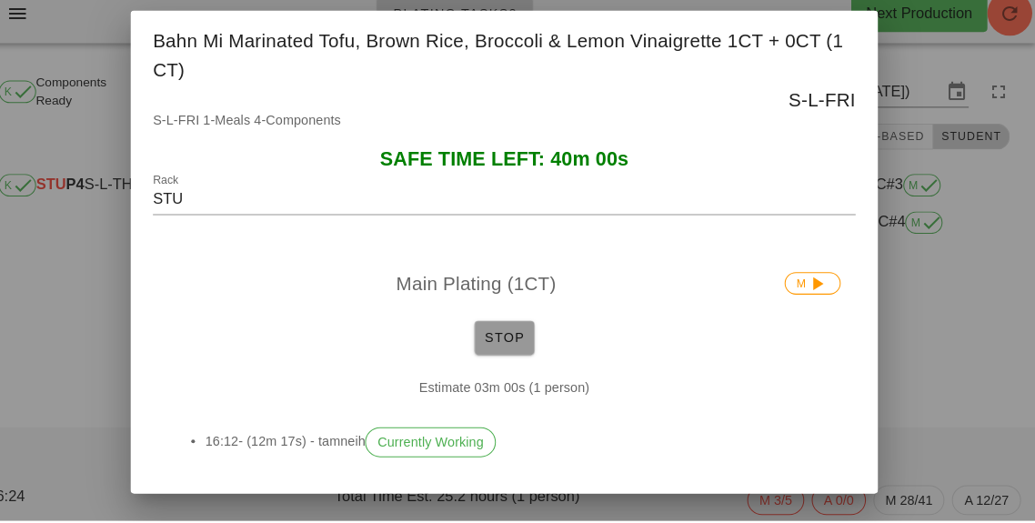
click at [505, 350] on button "Stop" at bounding box center [517, 344] width 58 height 33
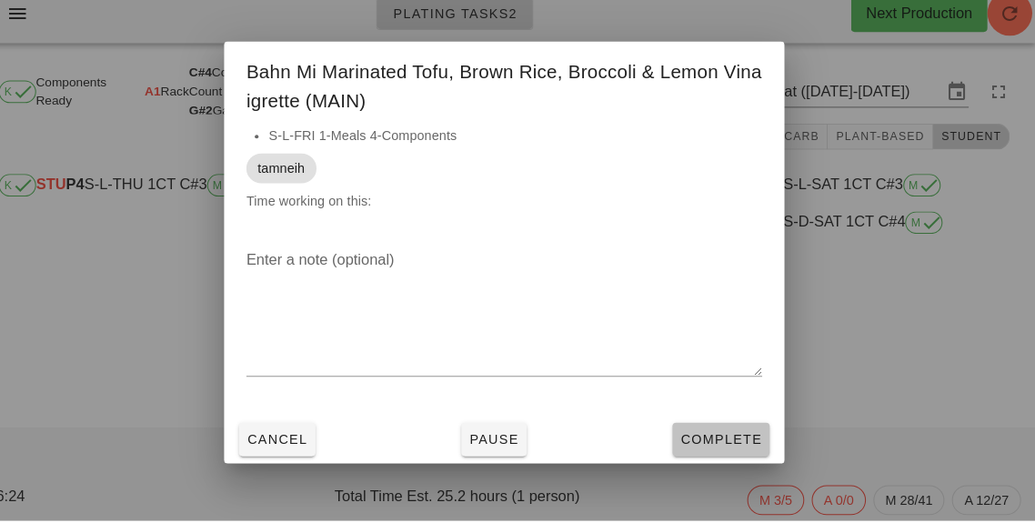
click at [728, 460] on button "Complete" at bounding box center [728, 444] width 95 height 33
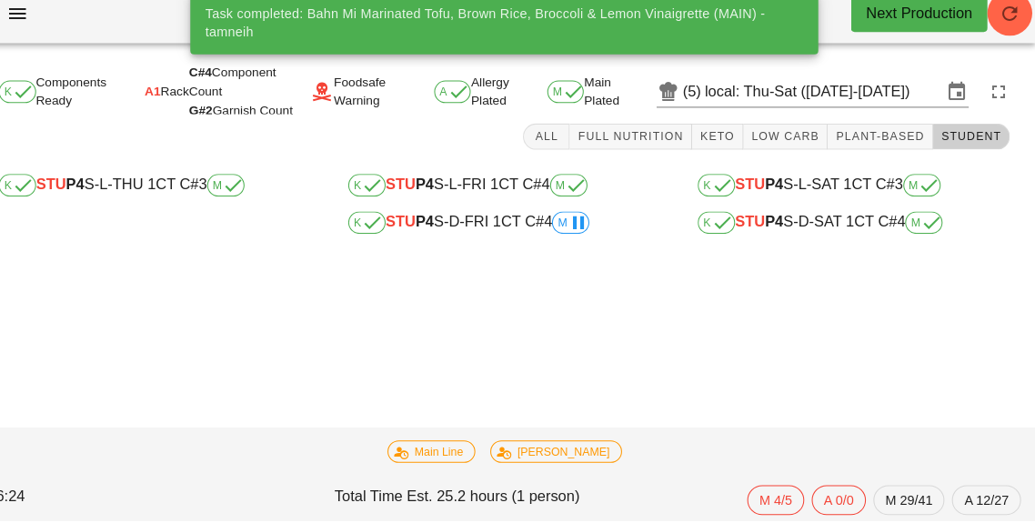
click at [556, 153] on div "All Full Nutrition Keto Low Carb Plant-Based Student" at bounding box center [517, 149] width 1013 height 44
click at [854, 106] on input "local: Thu-Sat ([DATE]-[DATE])" at bounding box center [828, 105] width 231 height 29
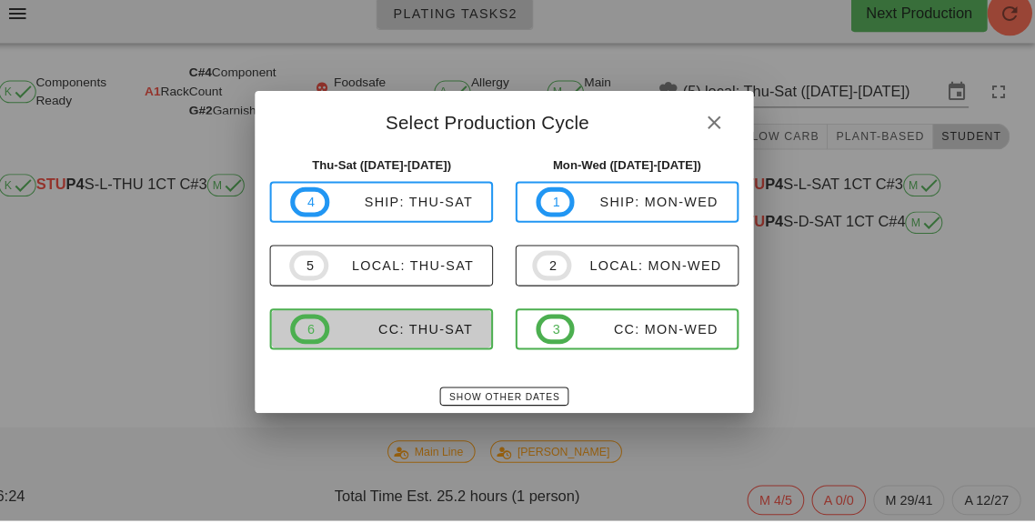
click at [422, 344] on div "CC: Thu-Sat" at bounding box center [417, 336] width 140 height 15
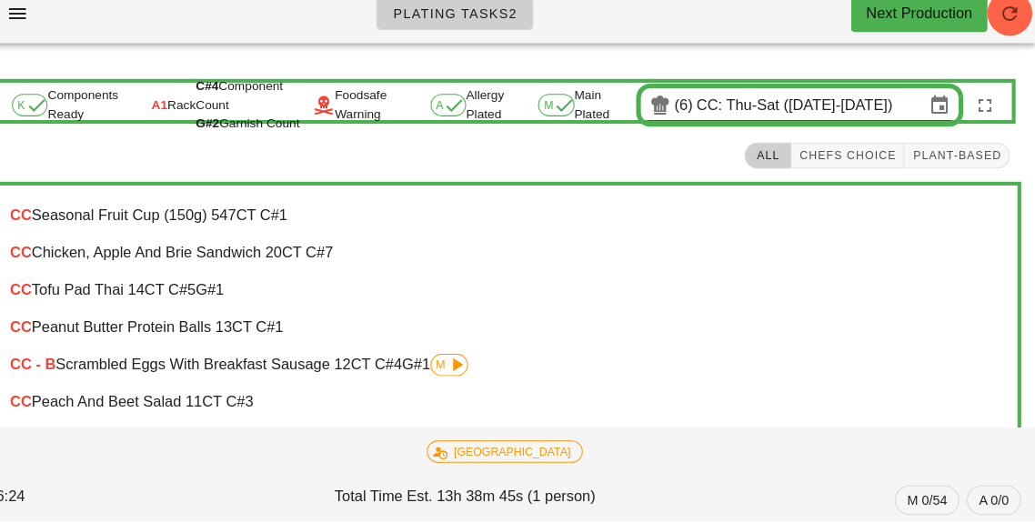
click at [468, 370] on icon at bounding box center [471, 371] width 22 height 22
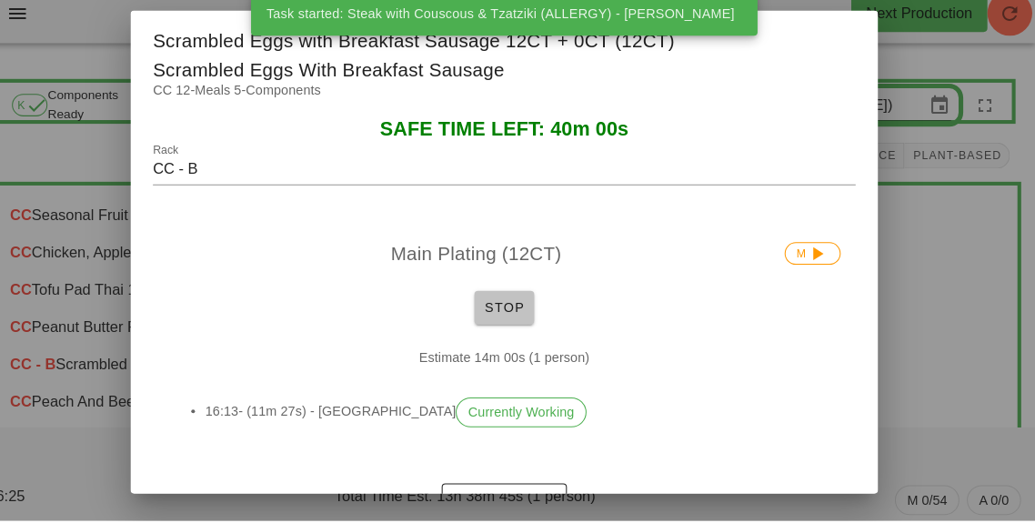
click at [519, 323] on span "Stop" at bounding box center [518, 315] width 44 height 15
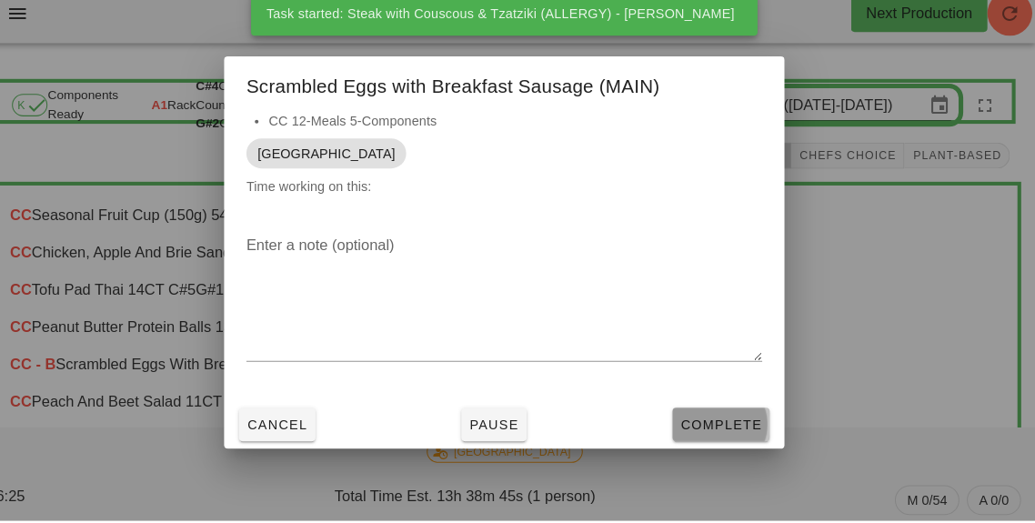
click at [734, 437] on span "Complete" at bounding box center [729, 429] width 80 height 15
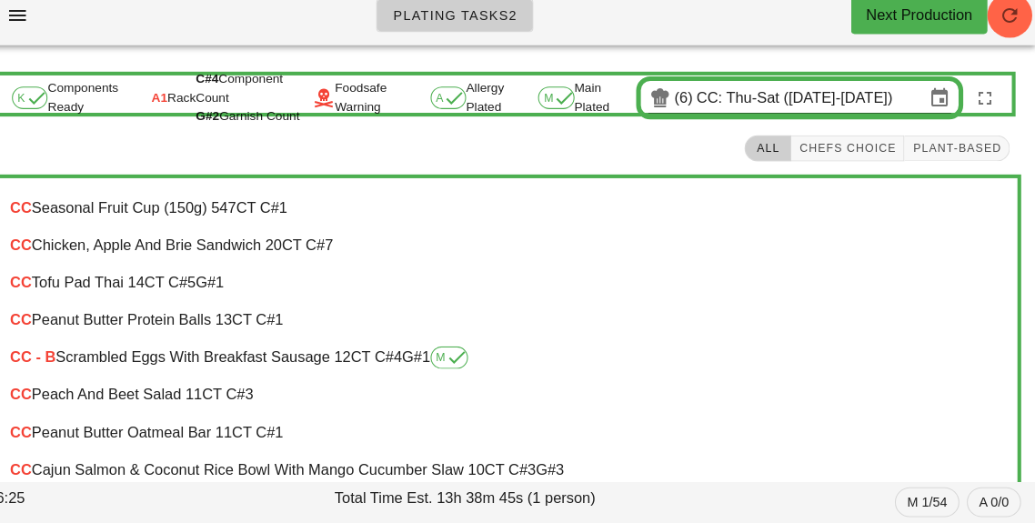
scroll to position [29, 0]
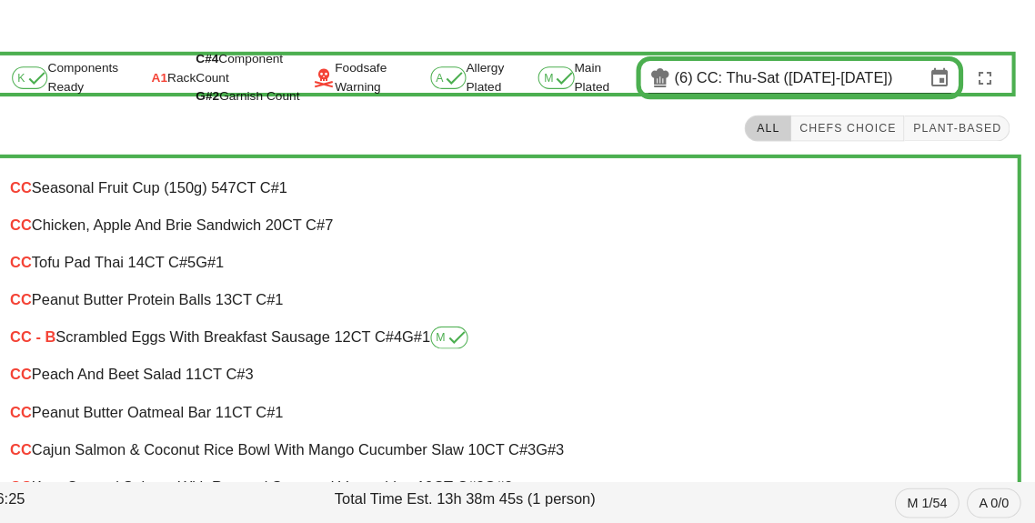
click at [755, 84] on input "CC: Thu-Sat ([DATE]-[DATE])" at bounding box center [816, 89] width 222 height 29
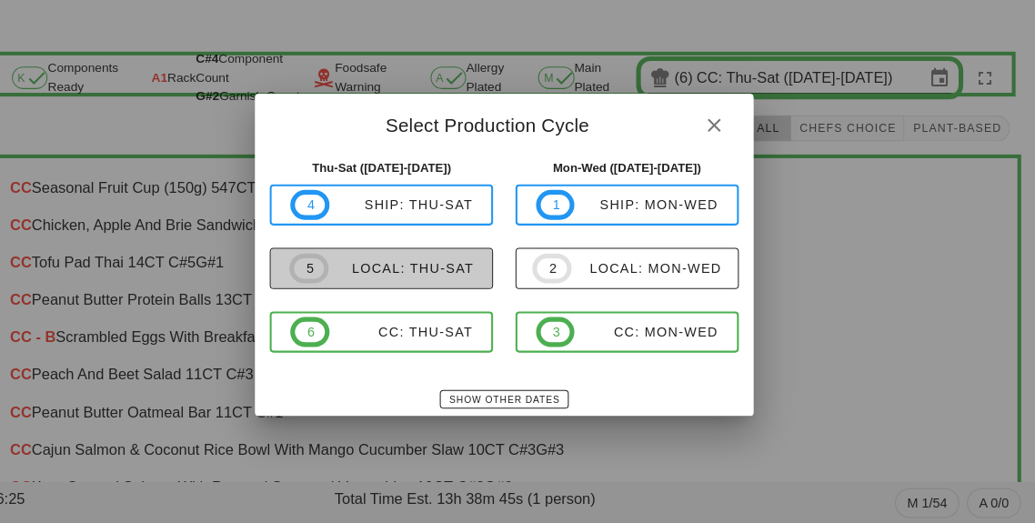
click at [466, 282] on div "local: Thu-Sat" at bounding box center [418, 274] width 142 height 15
